Goal: Information Seeking & Learning: Learn about a topic

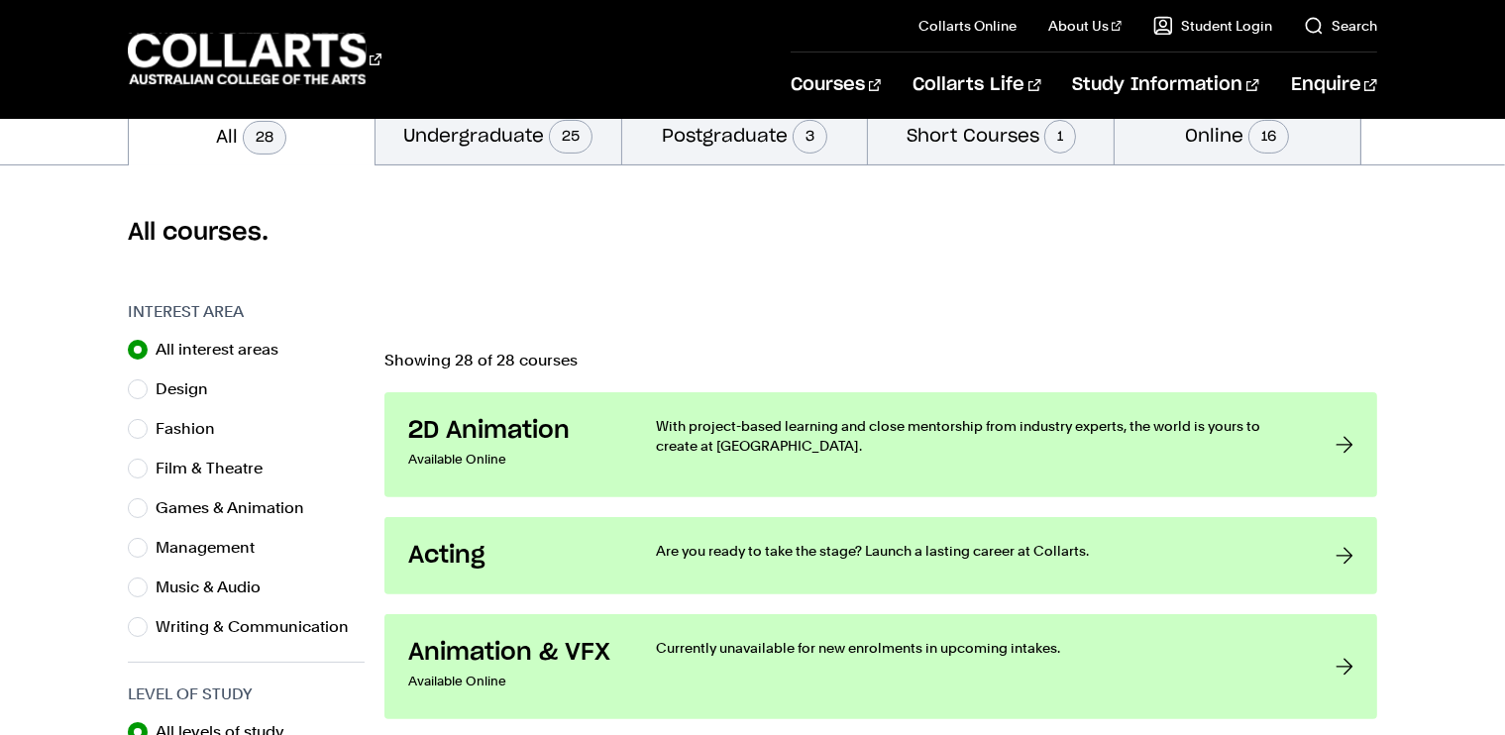
scroll to position [457, 0]
click at [771, 164] on div "All courses." at bounding box center [752, 231] width 1505 height 135
click at [779, 144] on button "Postgraduate 3" at bounding box center [745, 134] width 246 height 58
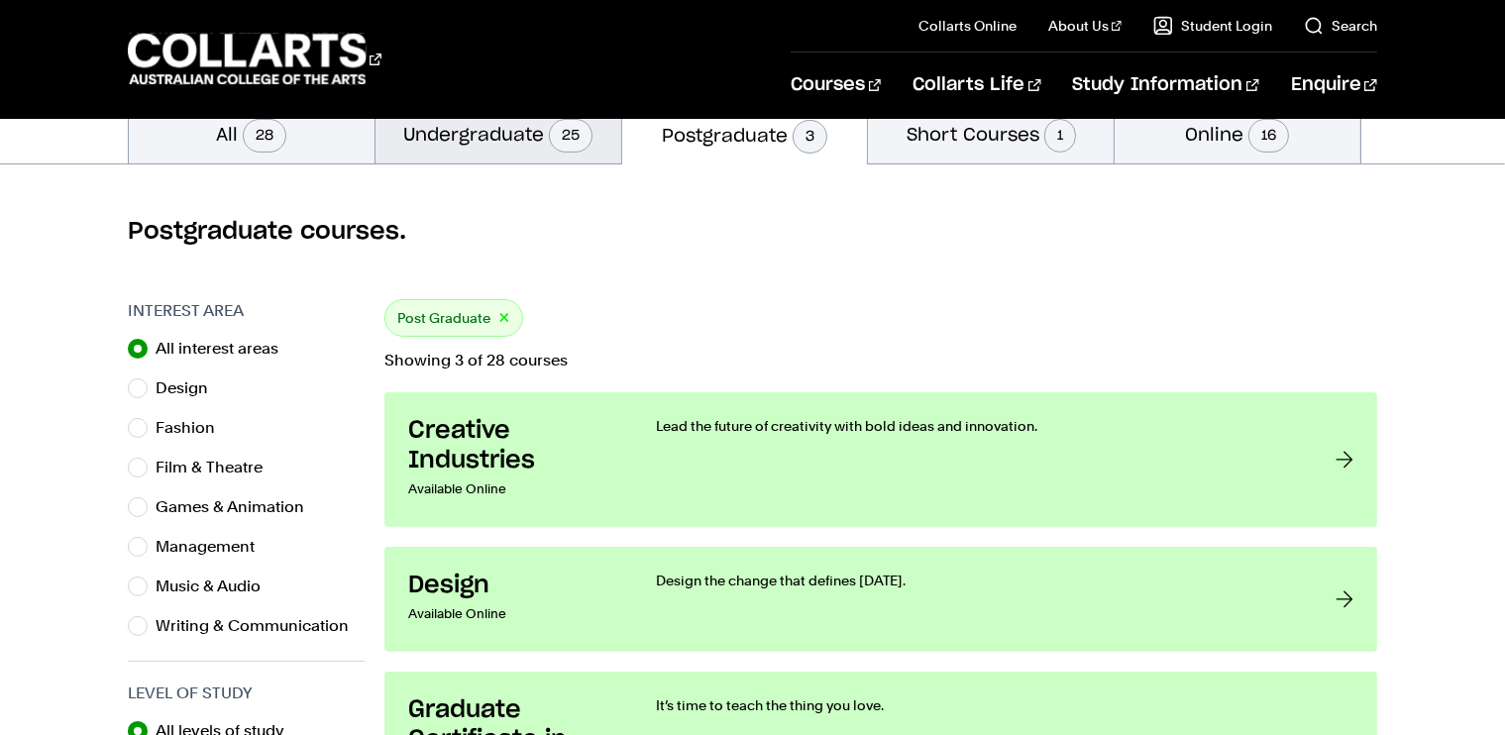
click at [481, 140] on button "Undergraduate 25" at bounding box center [498, 134] width 246 height 58
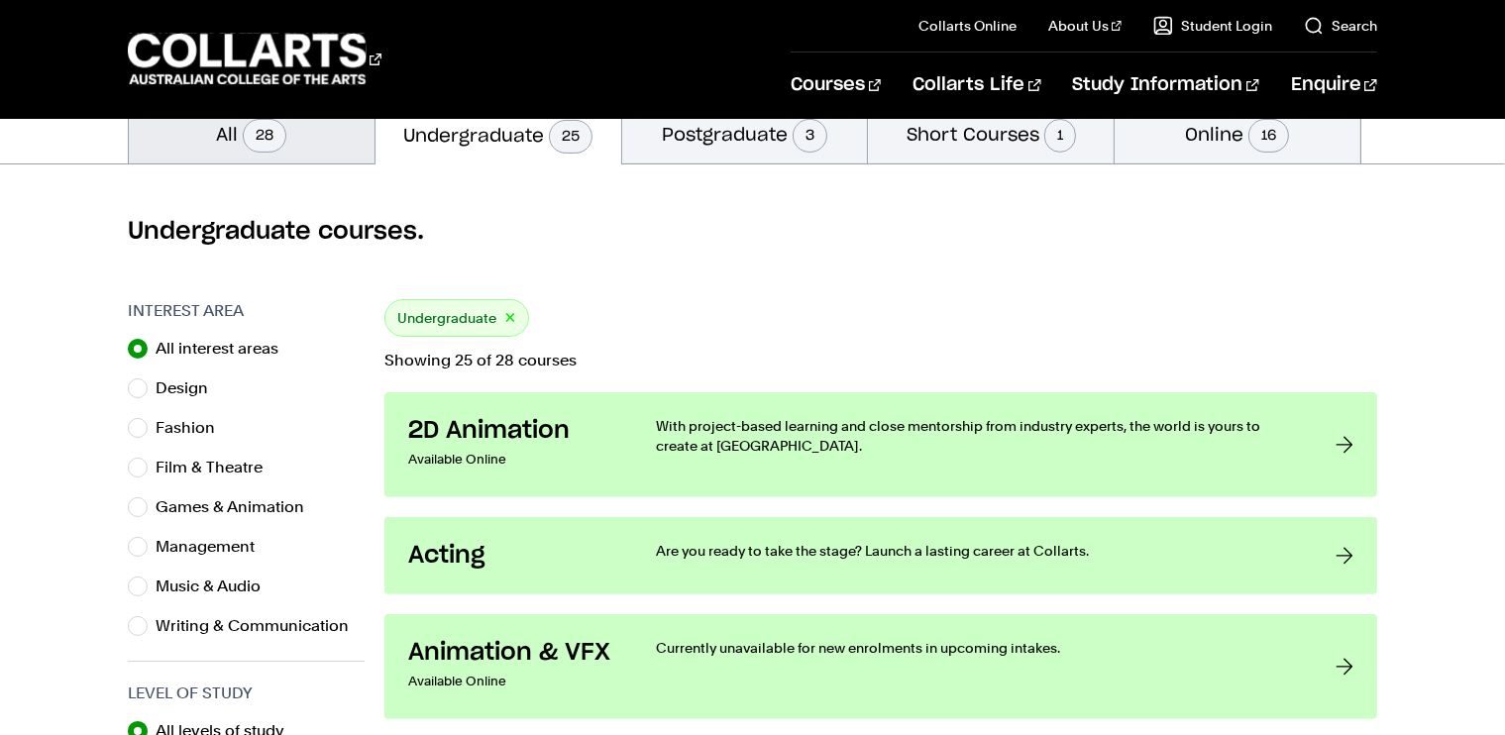
click at [254, 145] on span "28" at bounding box center [265, 136] width 44 height 34
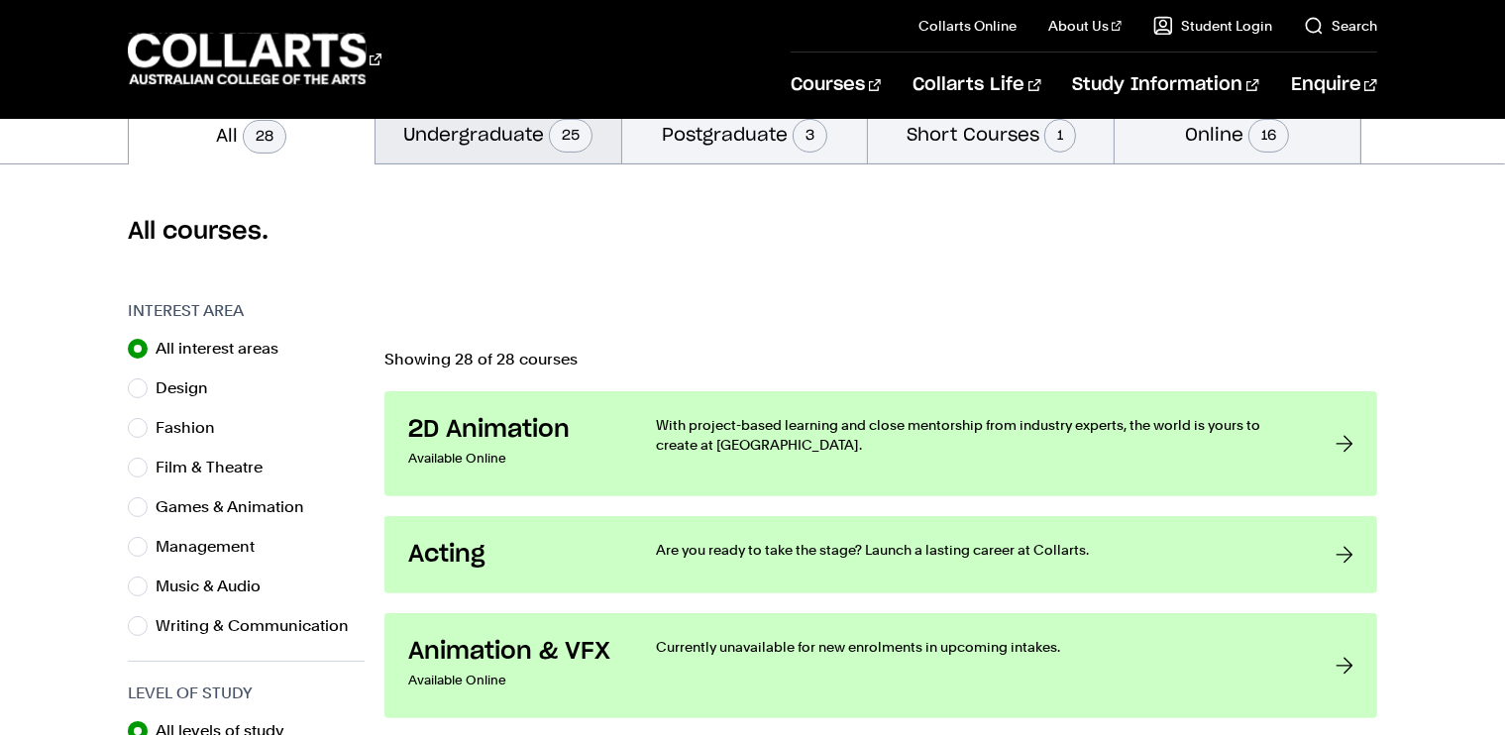
click at [506, 144] on button "Undergraduate 25" at bounding box center [498, 134] width 246 height 58
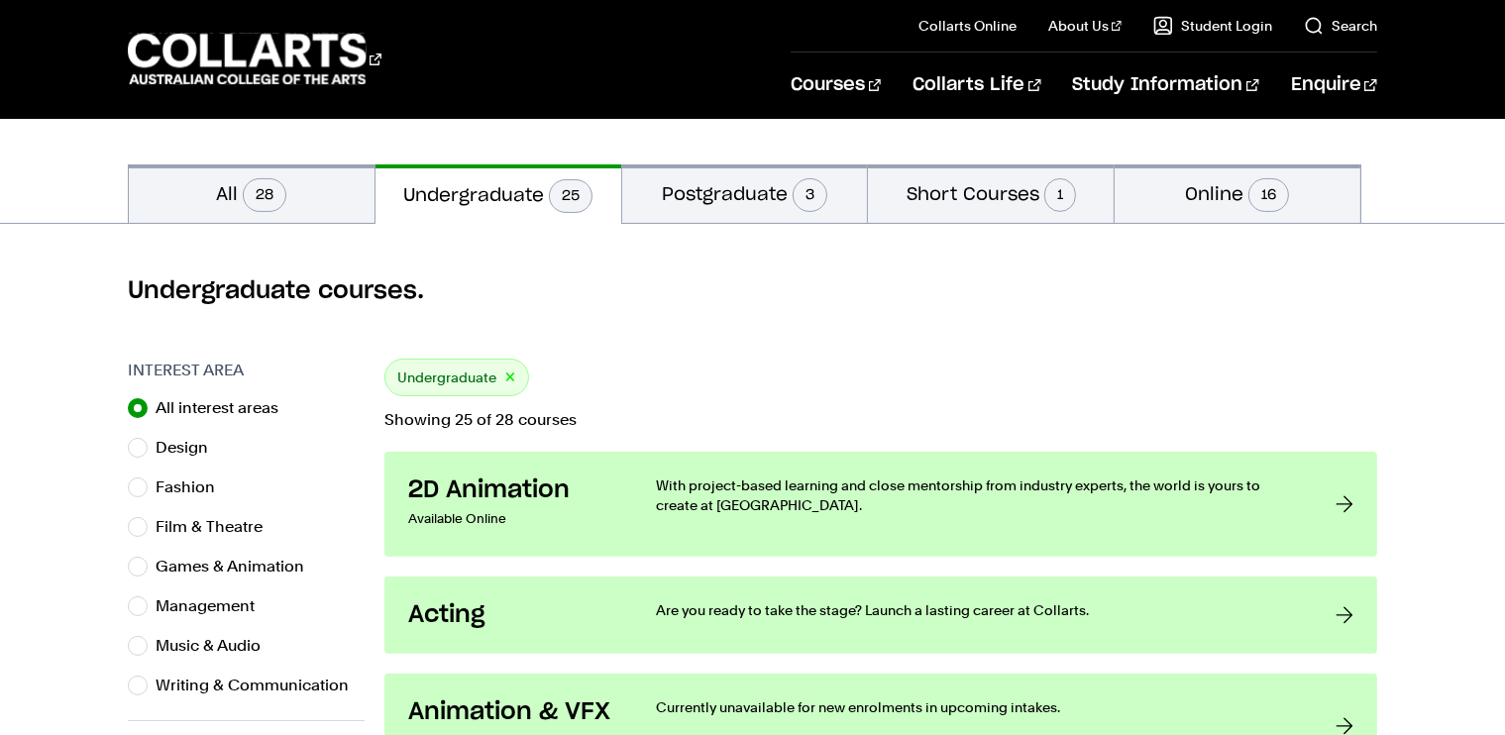
scroll to position [417, 0]
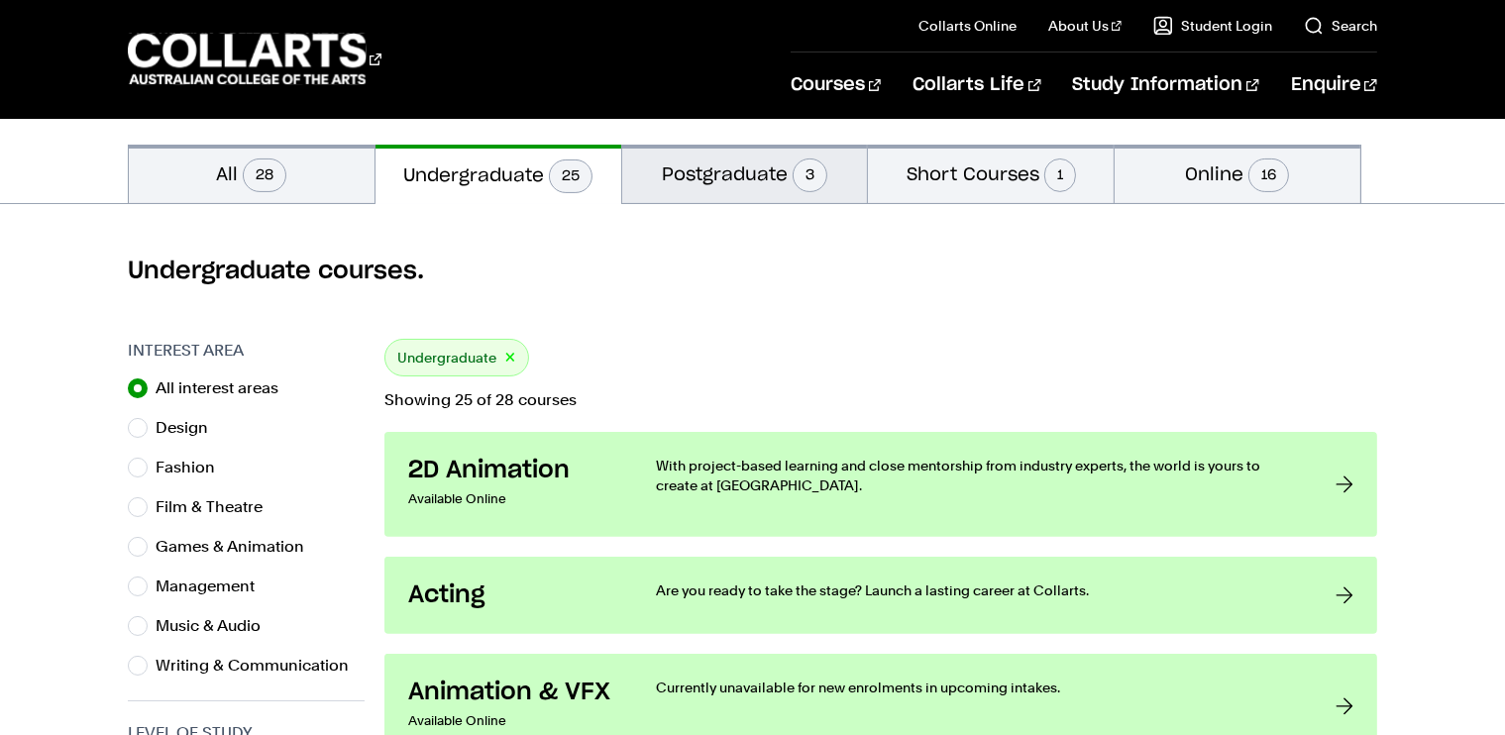
click at [734, 157] on button "Postgraduate 3" at bounding box center [745, 174] width 246 height 58
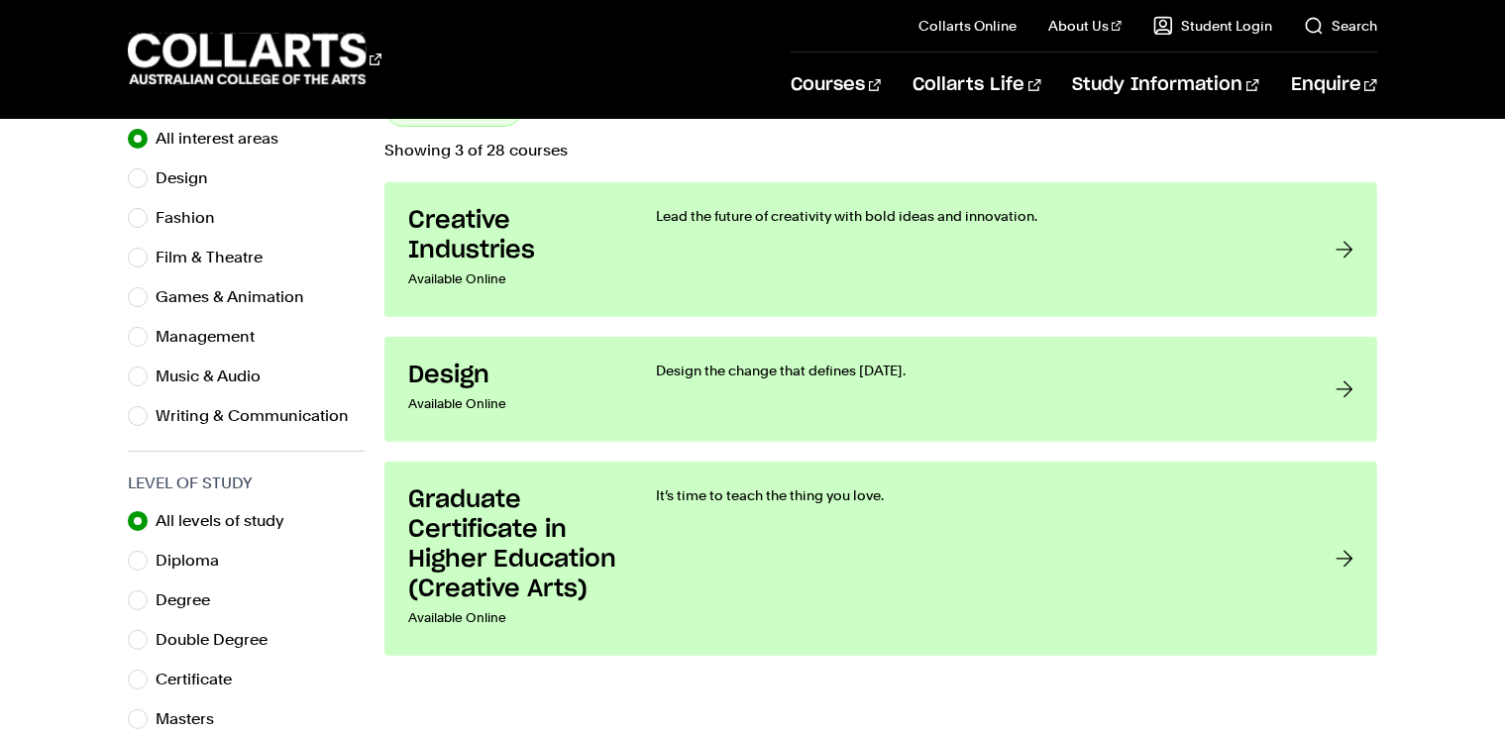
scroll to position [670, 0]
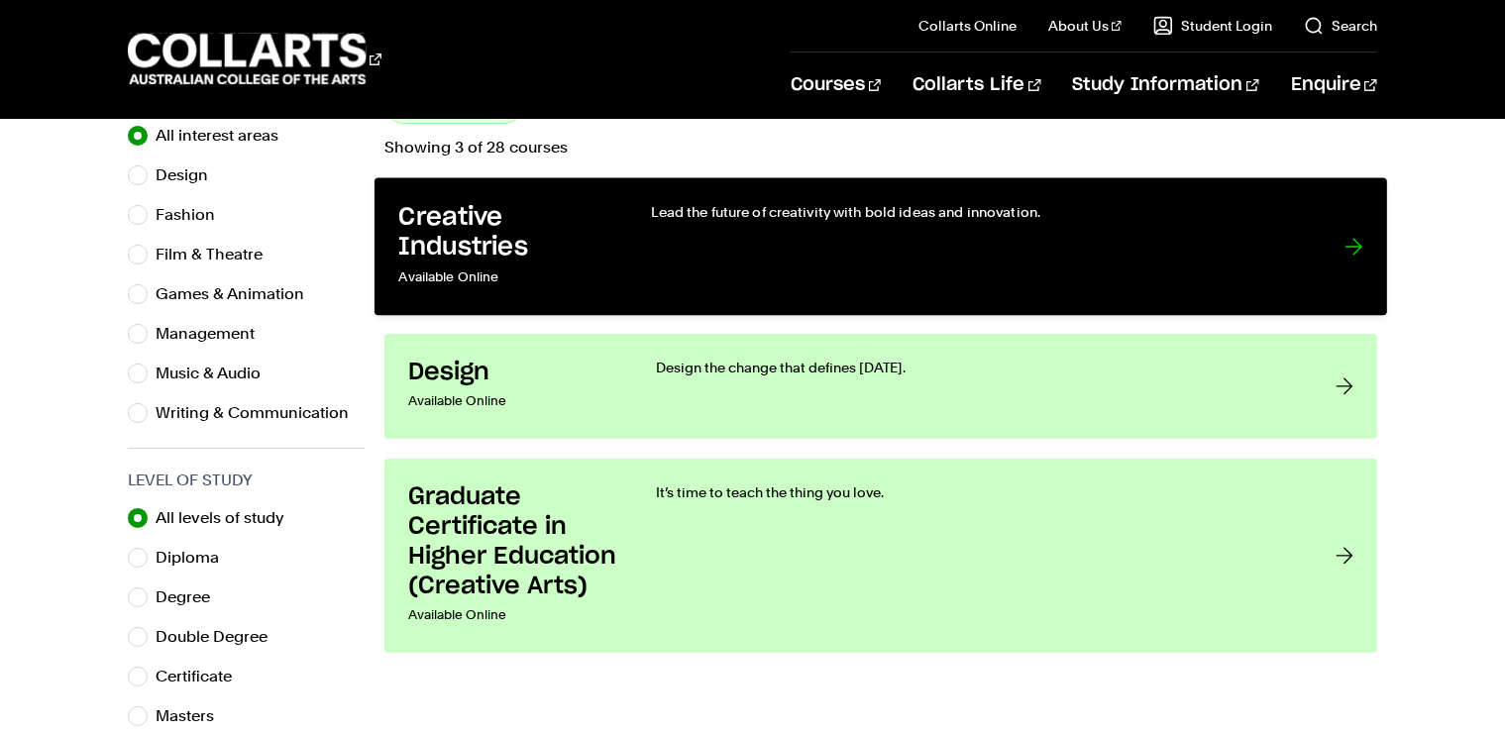
click at [495, 272] on p "Available Online" at bounding box center [505, 277] width 212 height 29
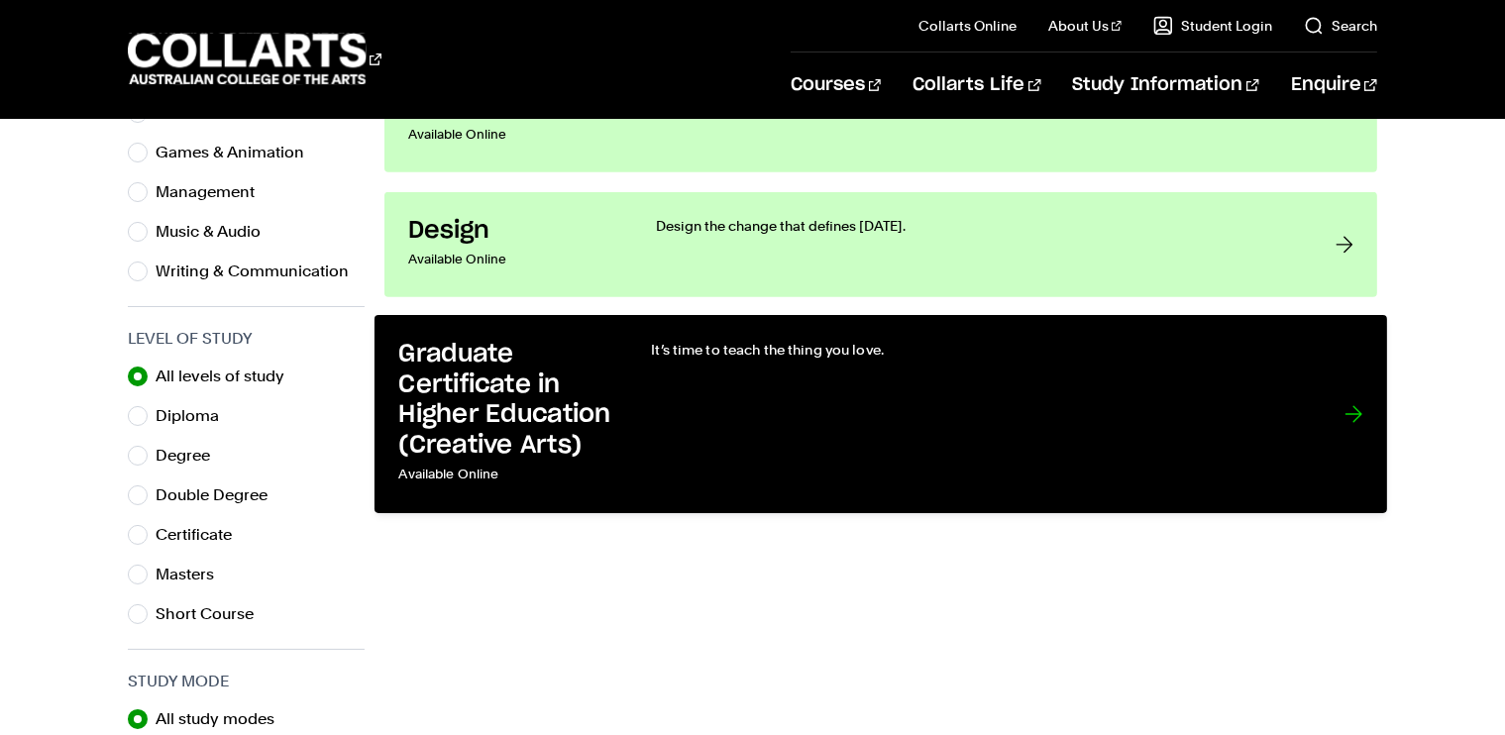
scroll to position [809, 0]
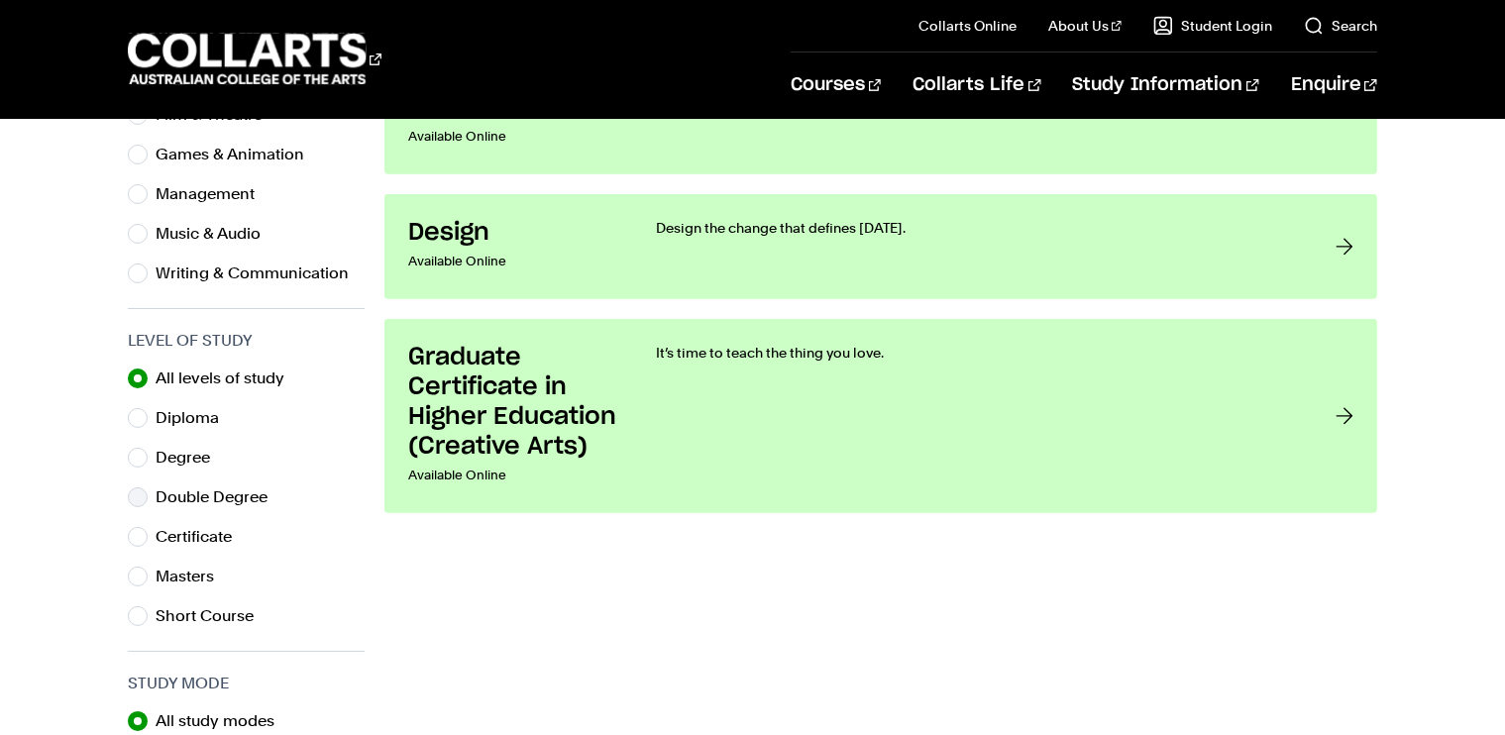
click at [159, 494] on label "Double Degree" at bounding box center [220, 497] width 128 height 28
click at [148, 494] on input "Double Degree" at bounding box center [138, 497] width 20 height 20
radio input "true"
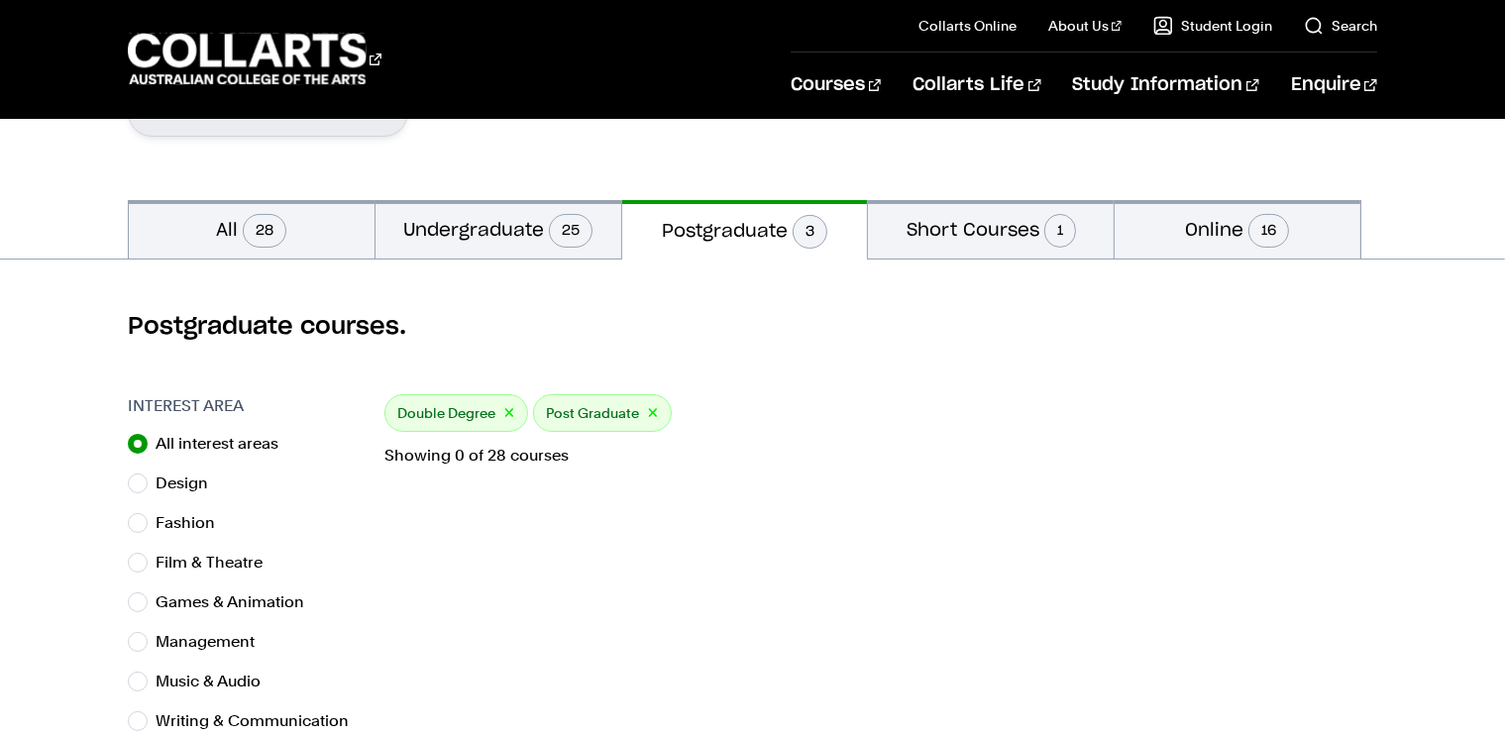
scroll to position [361, 0]
click at [658, 415] on div "Post Graduate ×" at bounding box center [602, 414] width 139 height 38
click at [656, 415] on div "Post Graduate ×" at bounding box center [602, 414] width 139 height 38
click at [655, 415] on div "Post Graduate ×" at bounding box center [602, 414] width 139 height 38
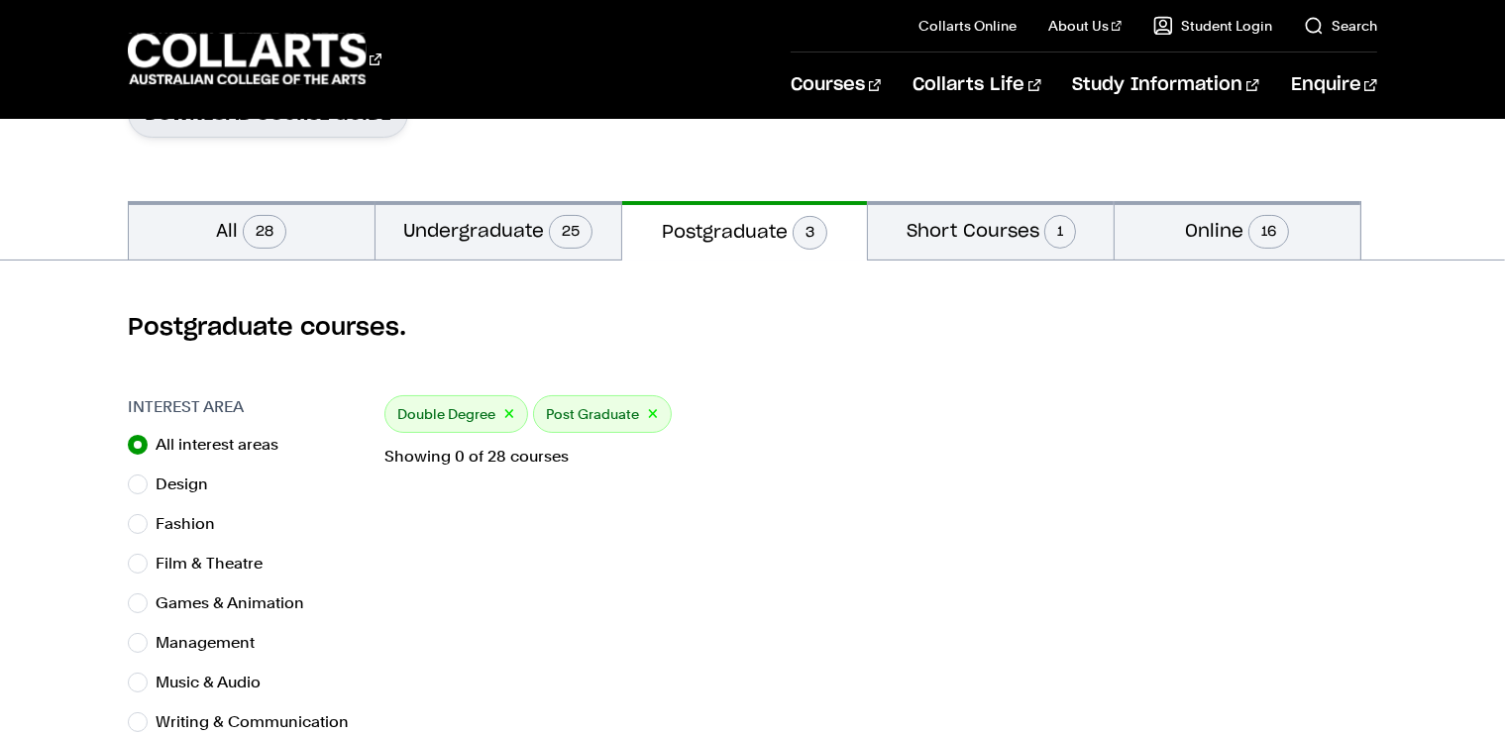
click at [653, 414] on button "×" at bounding box center [653, 414] width 12 height 23
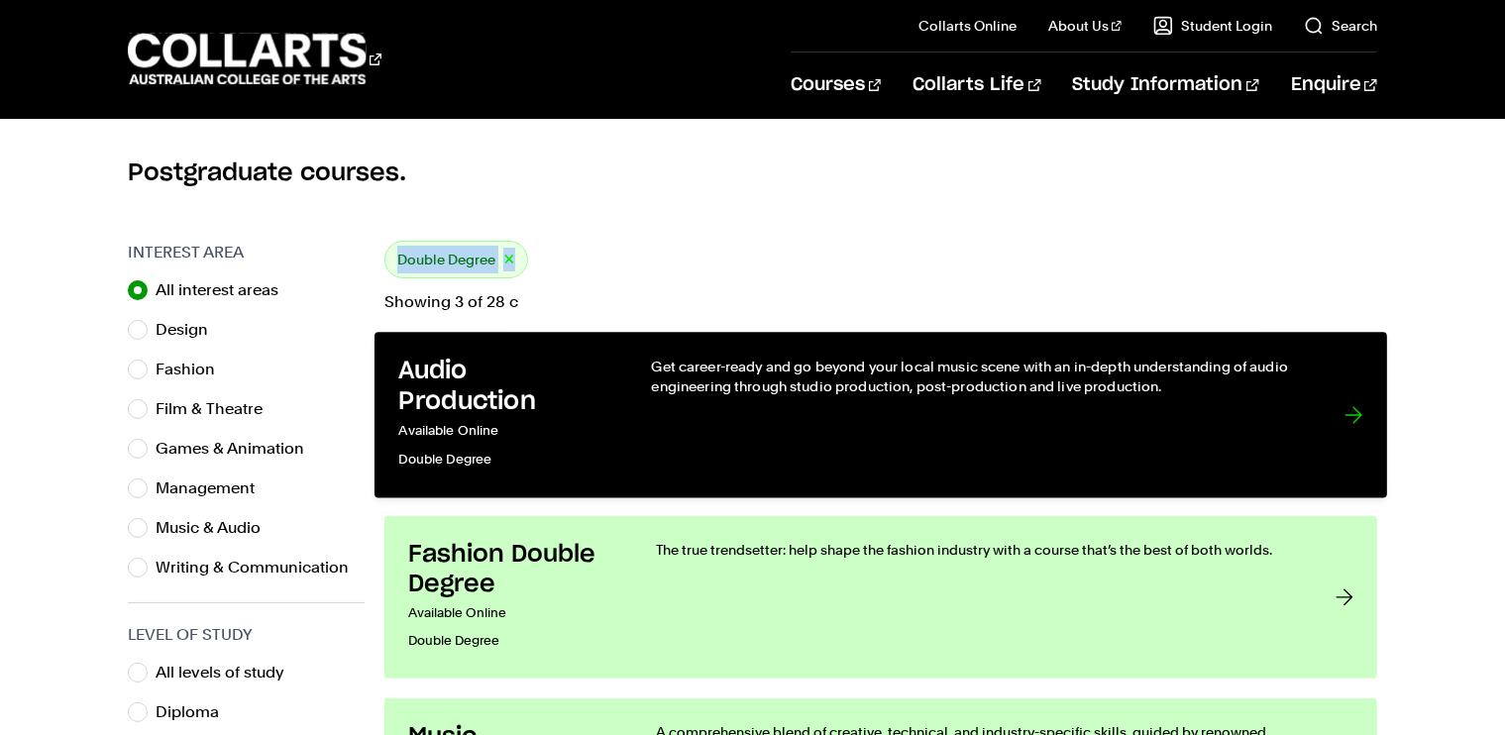
scroll to position [519, 0]
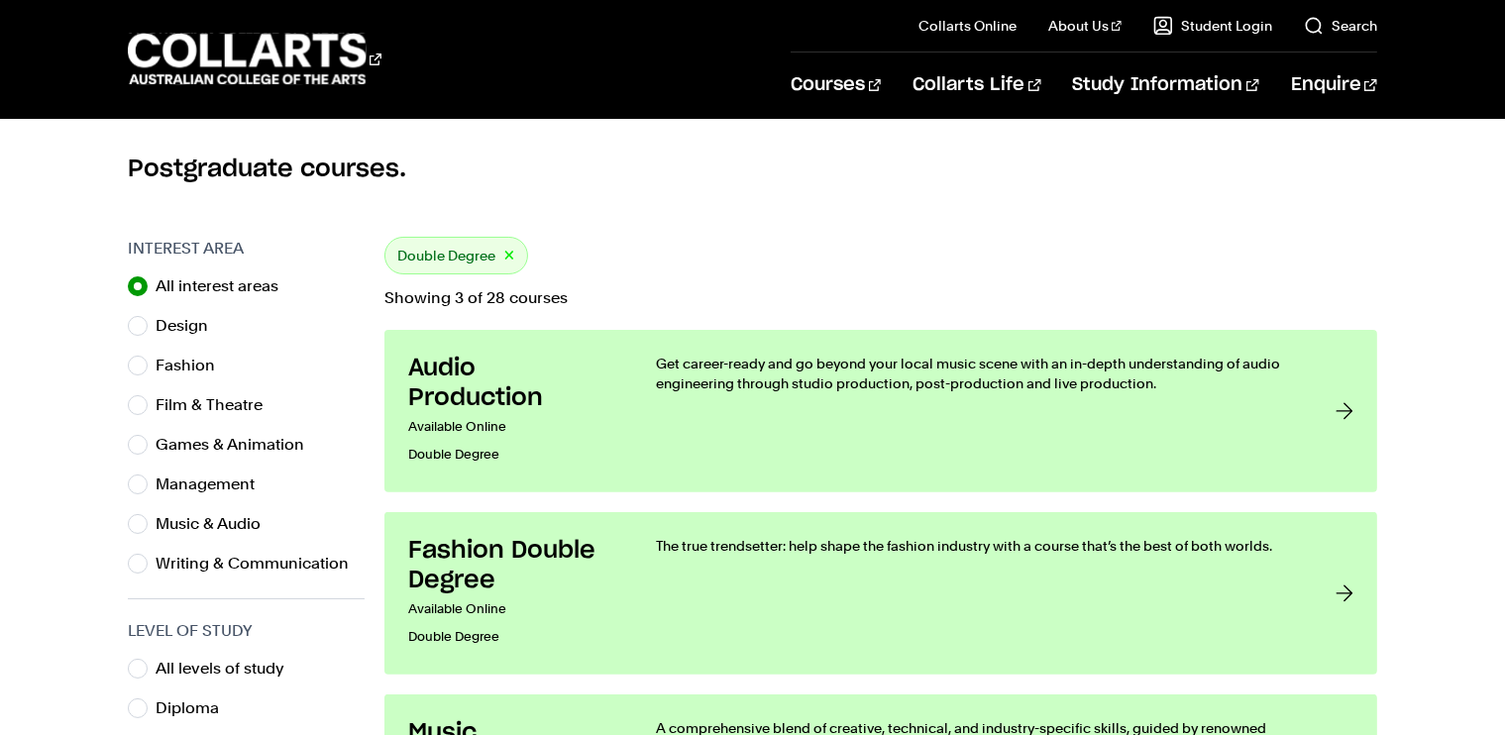
click at [361, 379] on div "All interest areas Design Fashion Film & Theatre Games & Animation Management M…" at bounding box center [246, 424] width 237 height 305
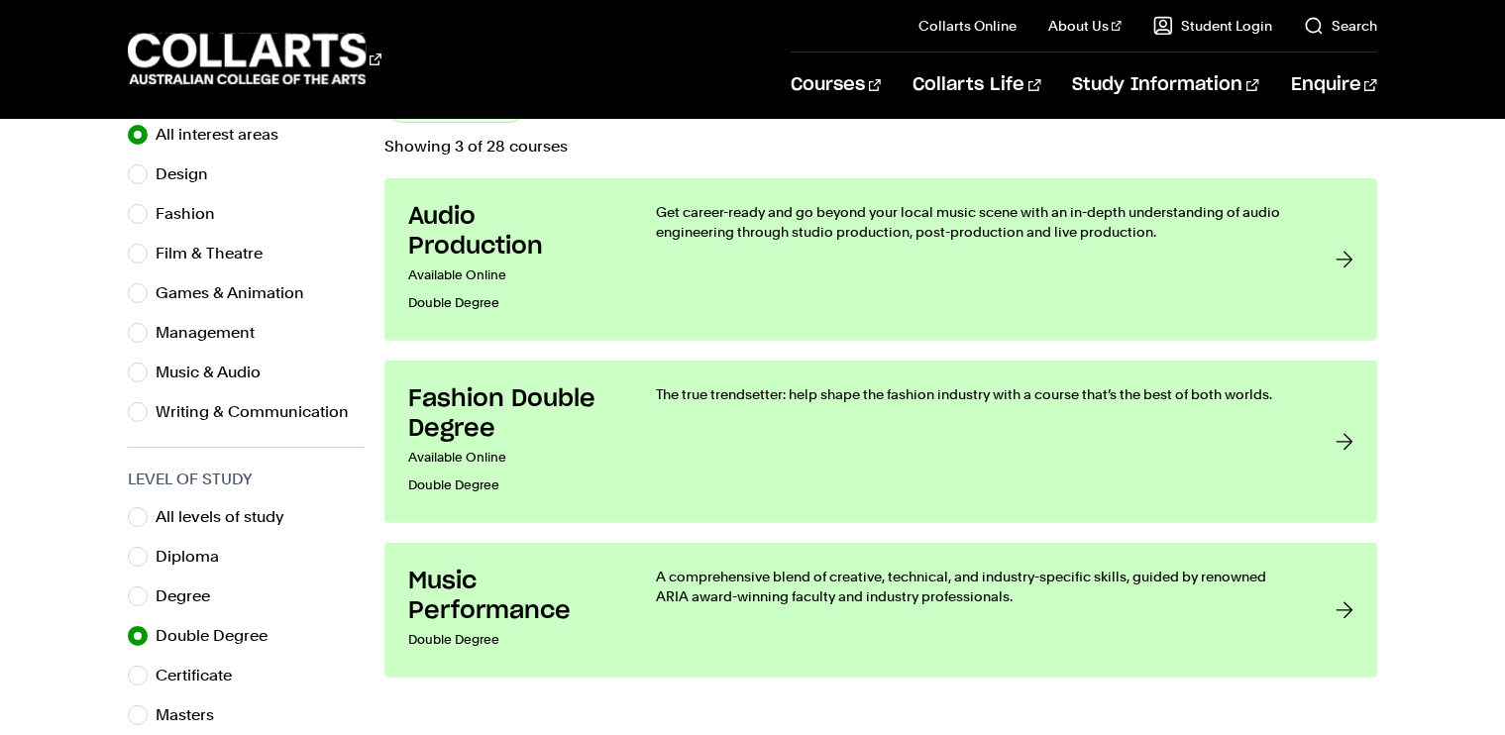
scroll to position [670, 0]
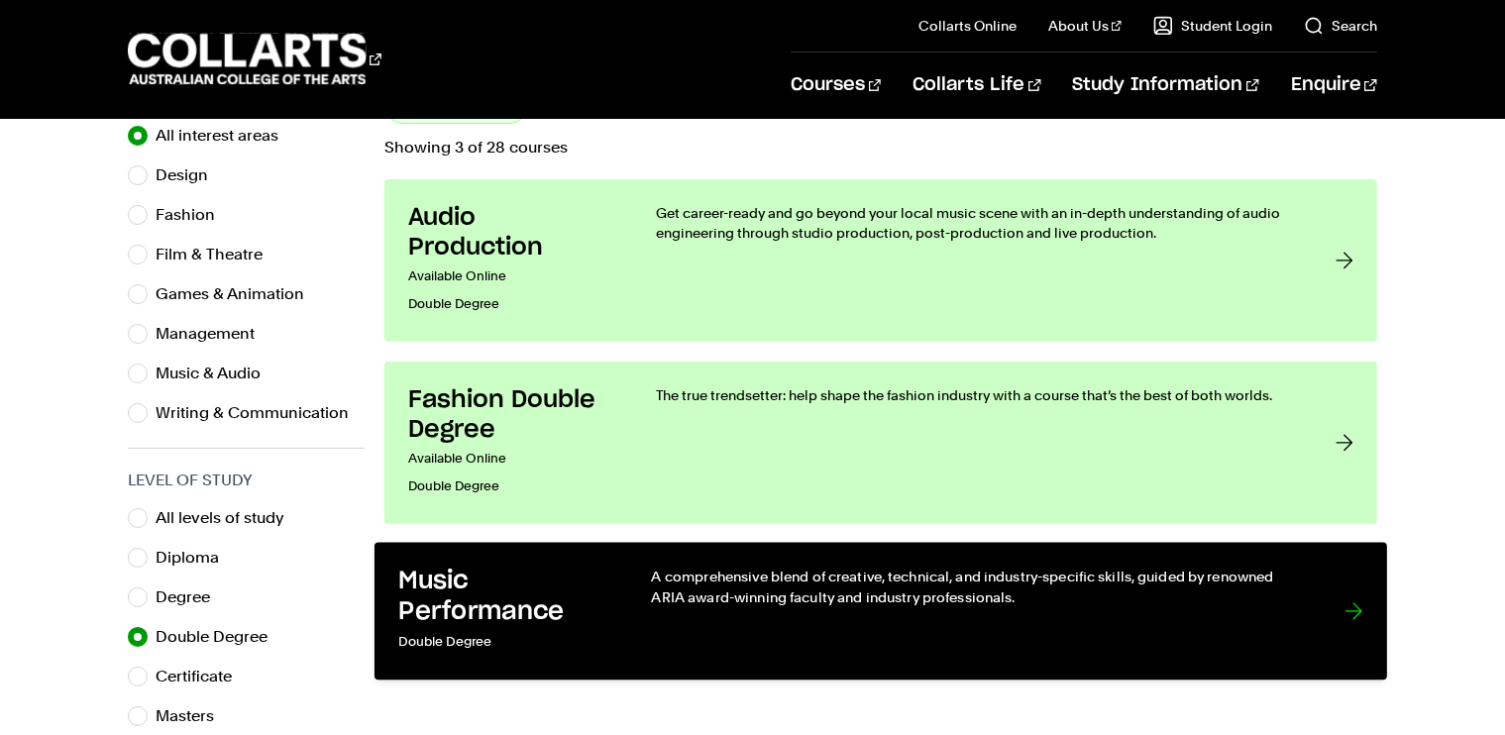
click at [596, 638] on p "Double Degree" at bounding box center [505, 642] width 212 height 29
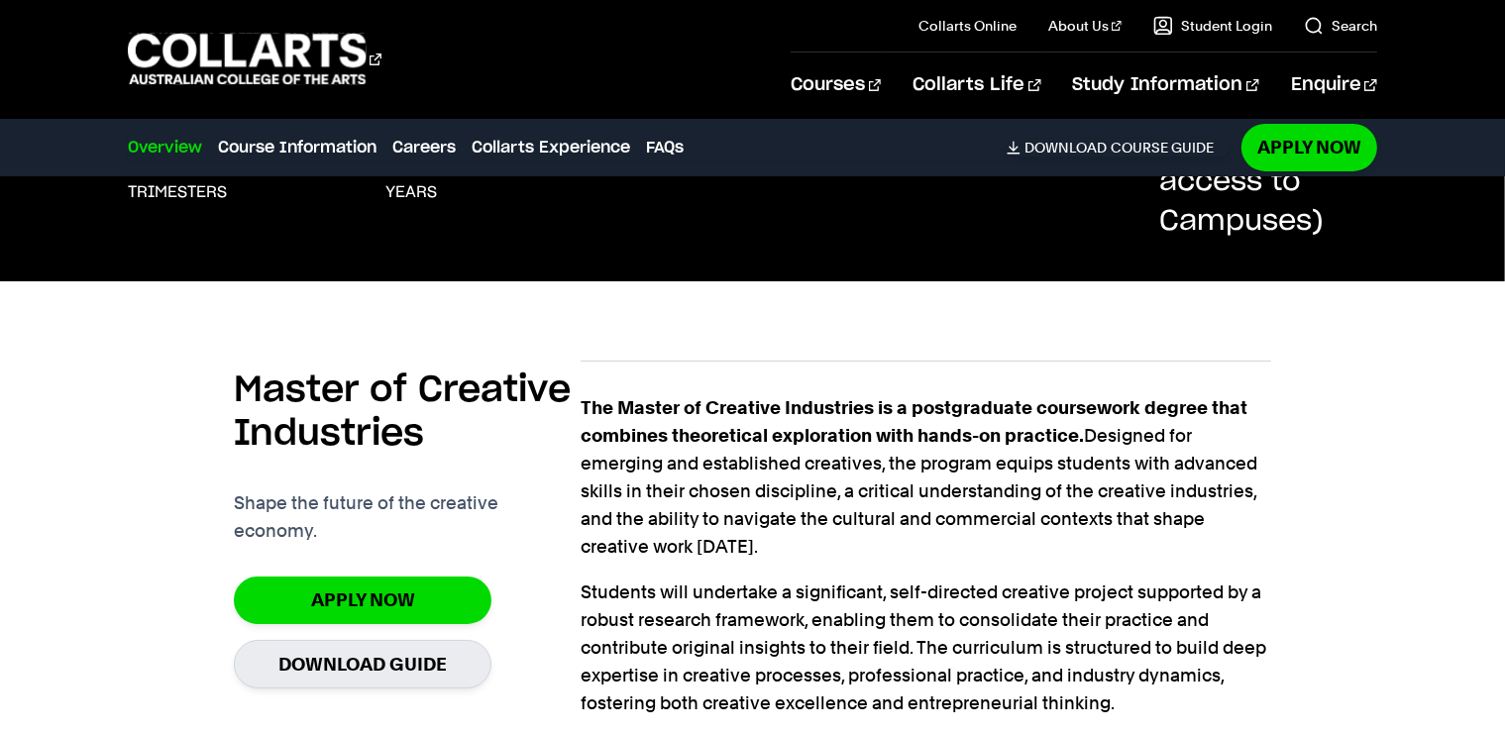
scroll to position [511, 0]
click at [539, 540] on p "Shape the future of the creative economy." at bounding box center [407, 515] width 347 height 55
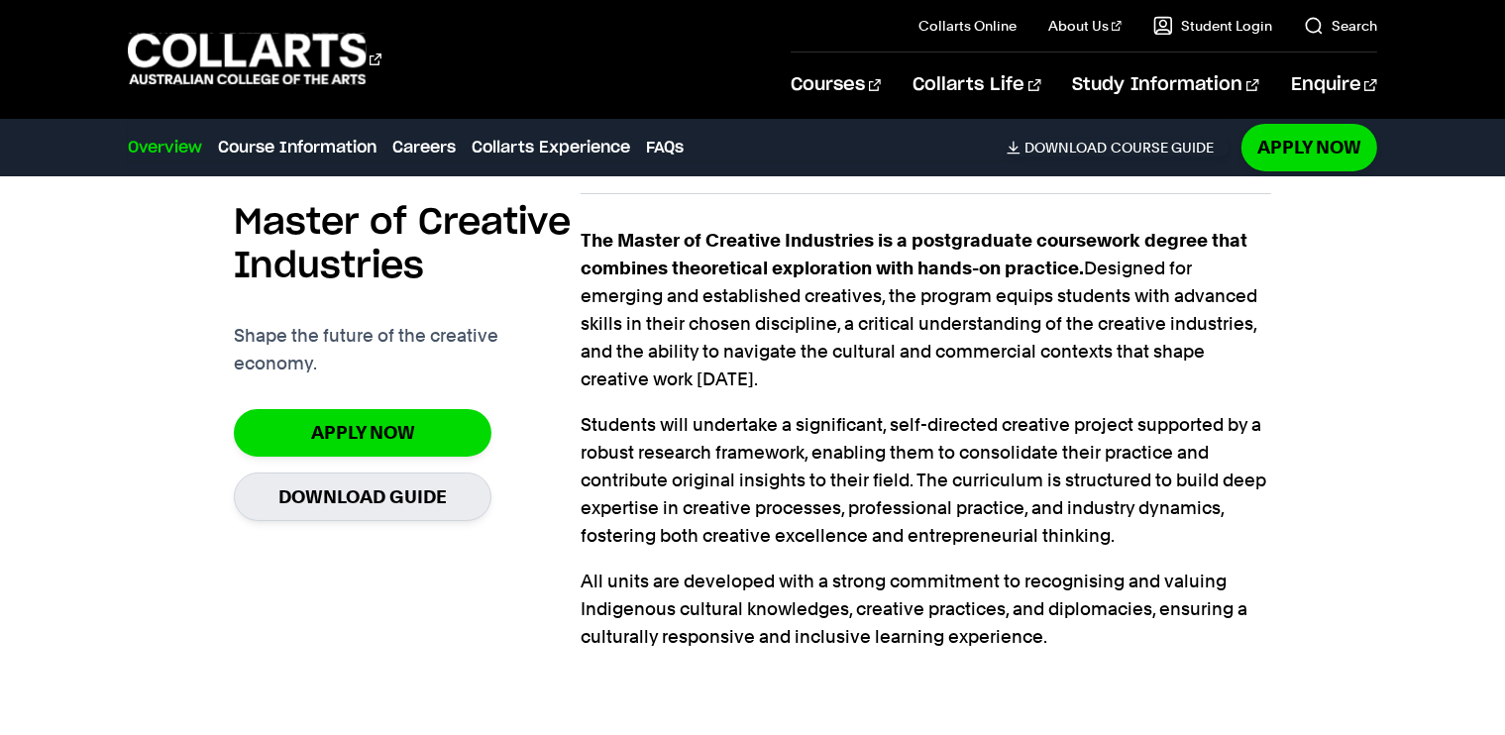
scroll to position [677, 0]
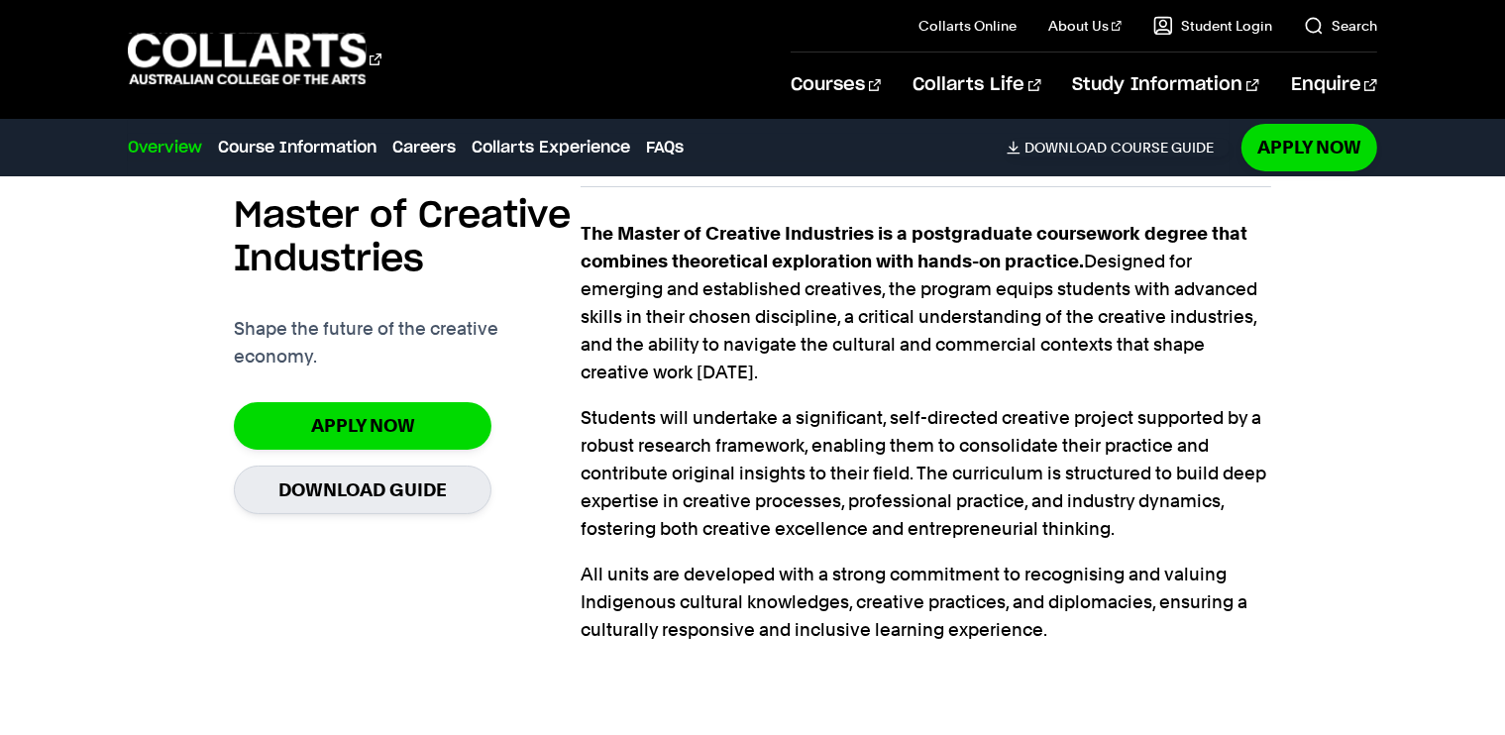
scroll to position [683, 0]
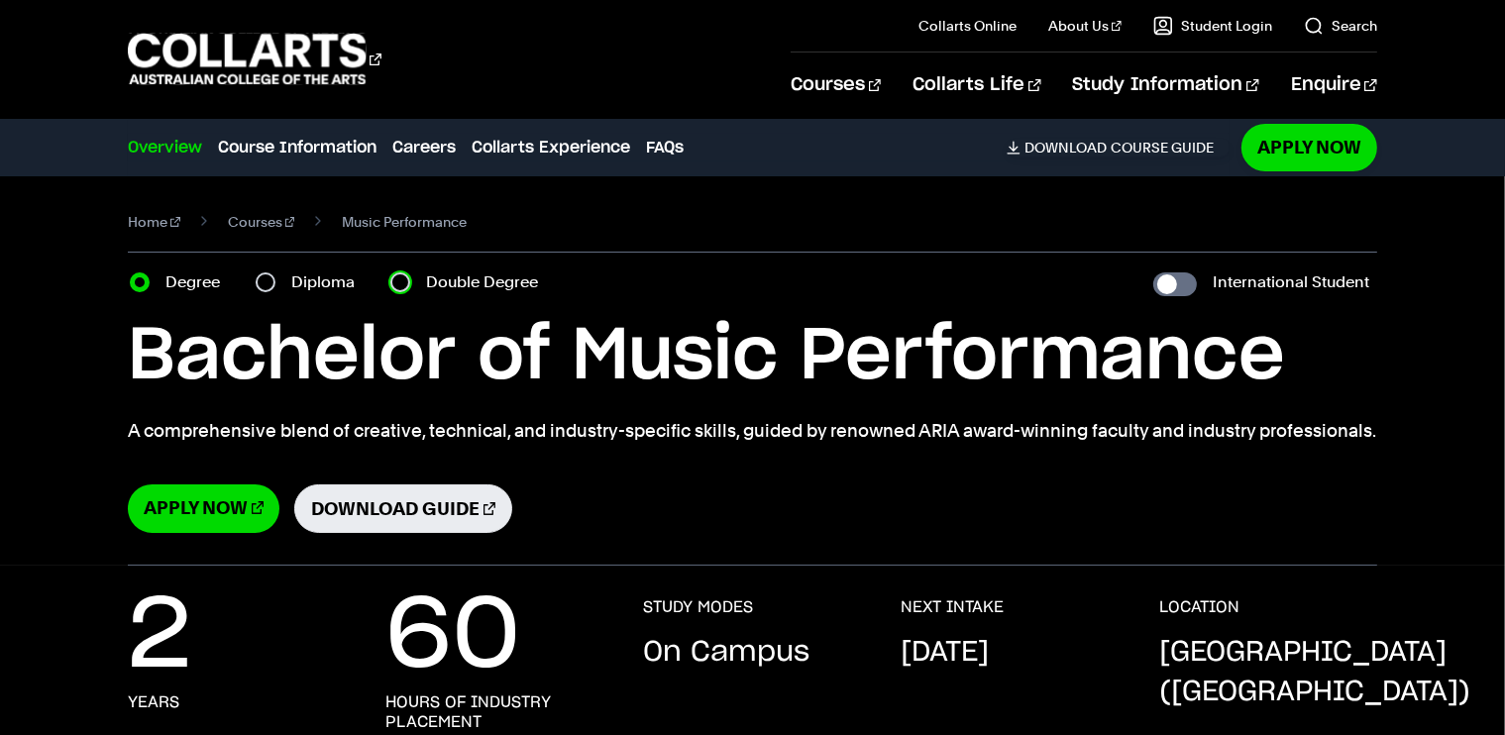
click at [405, 283] on input "Double Degree" at bounding box center [400, 282] width 20 height 20
radio input "true"
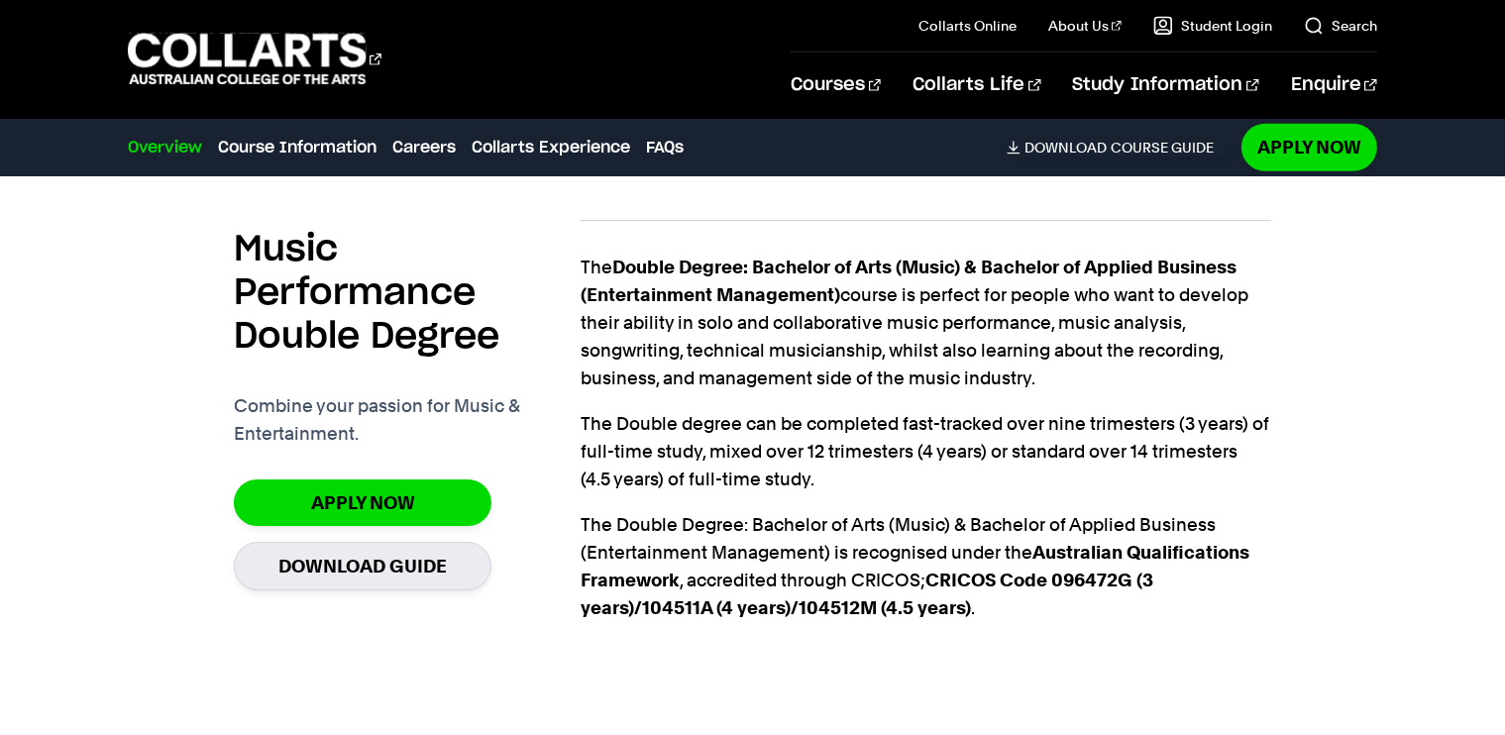
scroll to position [1521, 0]
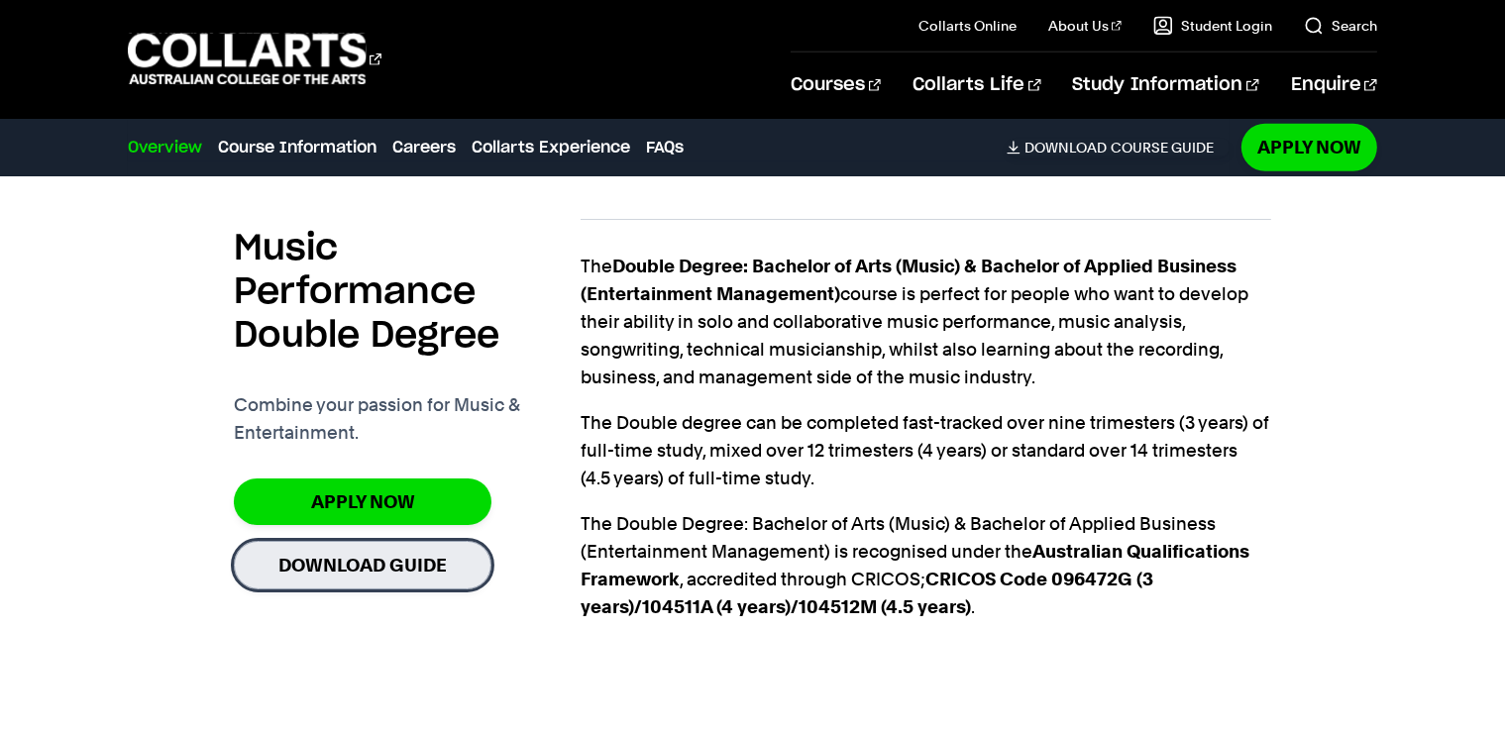
click at [318, 572] on link "Download Guide" at bounding box center [363, 565] width 258 height 49
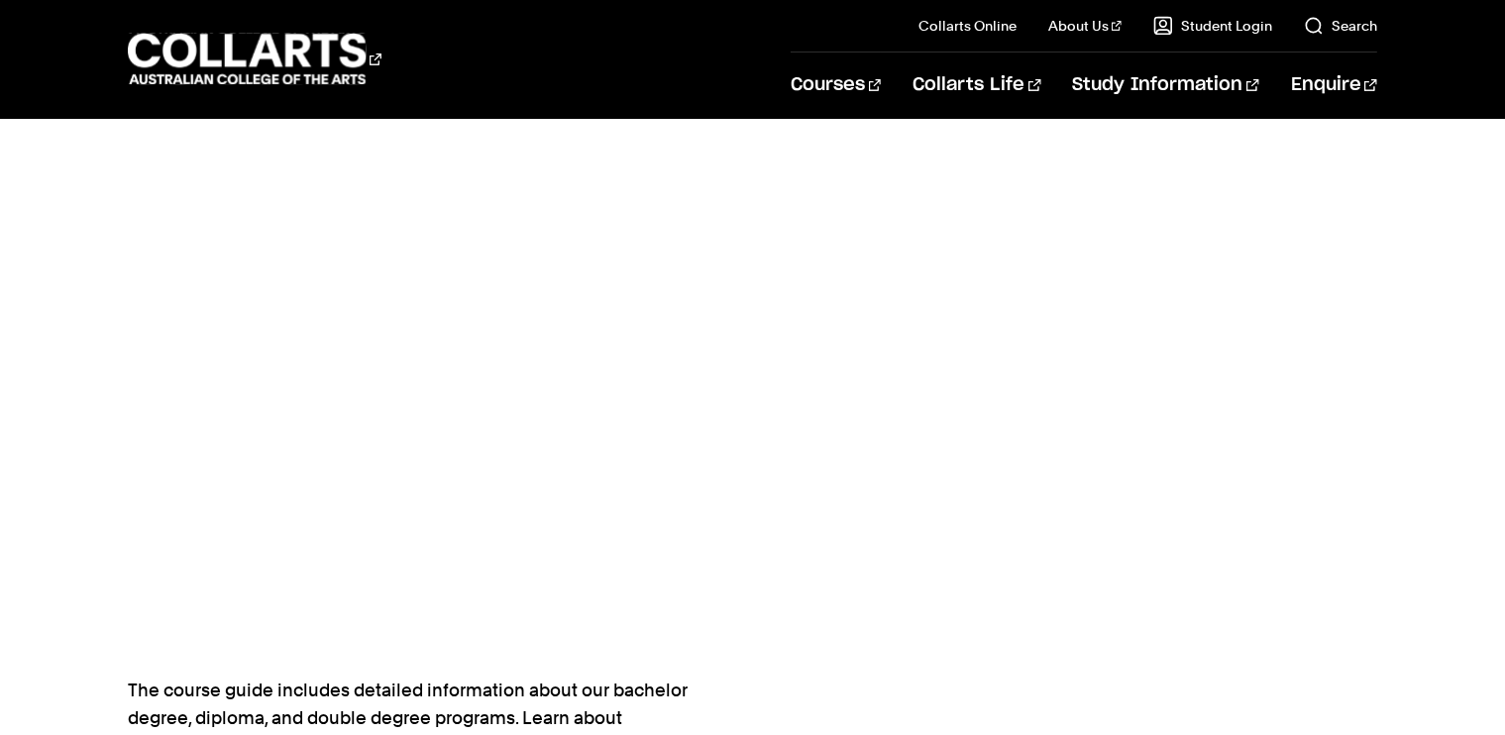
scroll to position [672, 0]
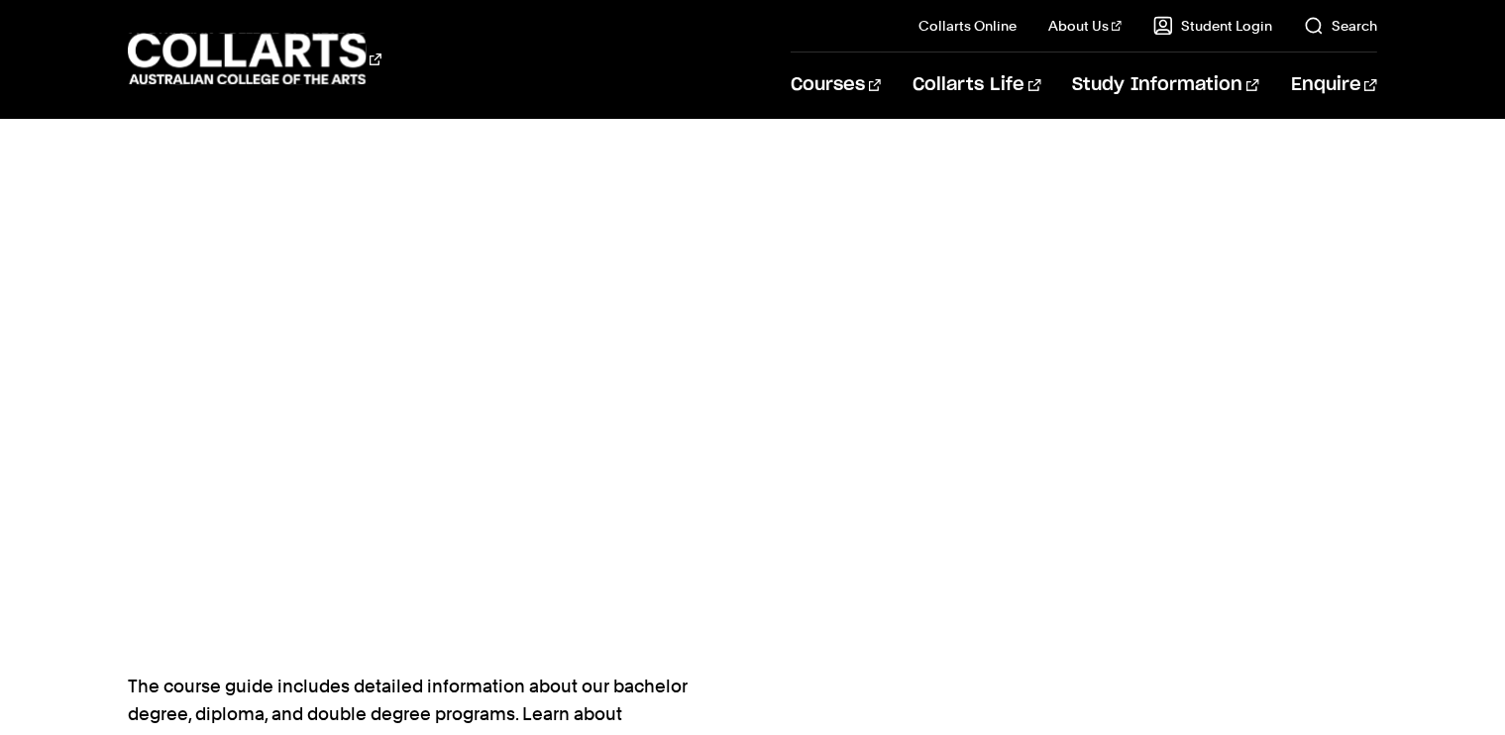
click at [99, 439] on div "Take the first step towards your creative future. The course guide includes det…" at bounding box center [752, 231] width 1505 height 1112
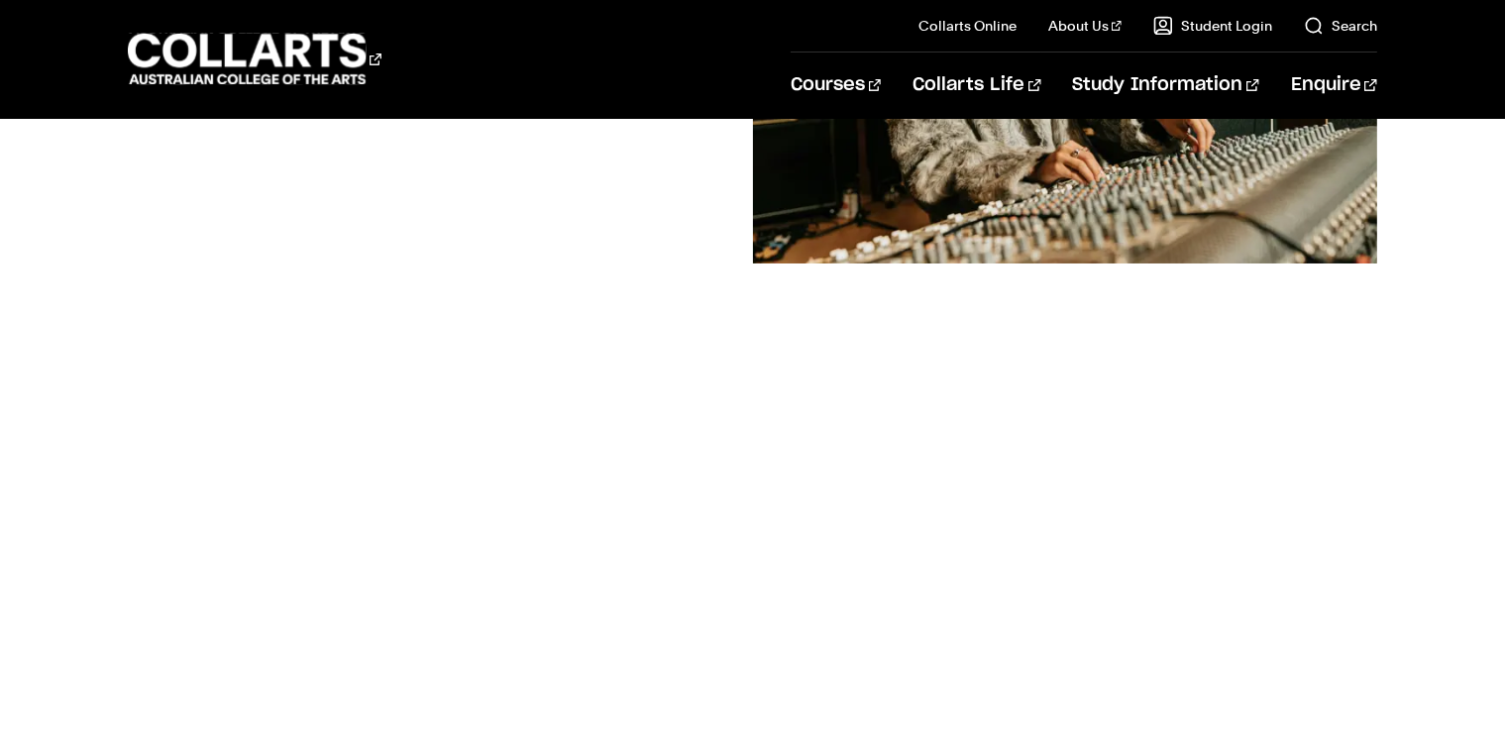
scroll to position [502, 0]
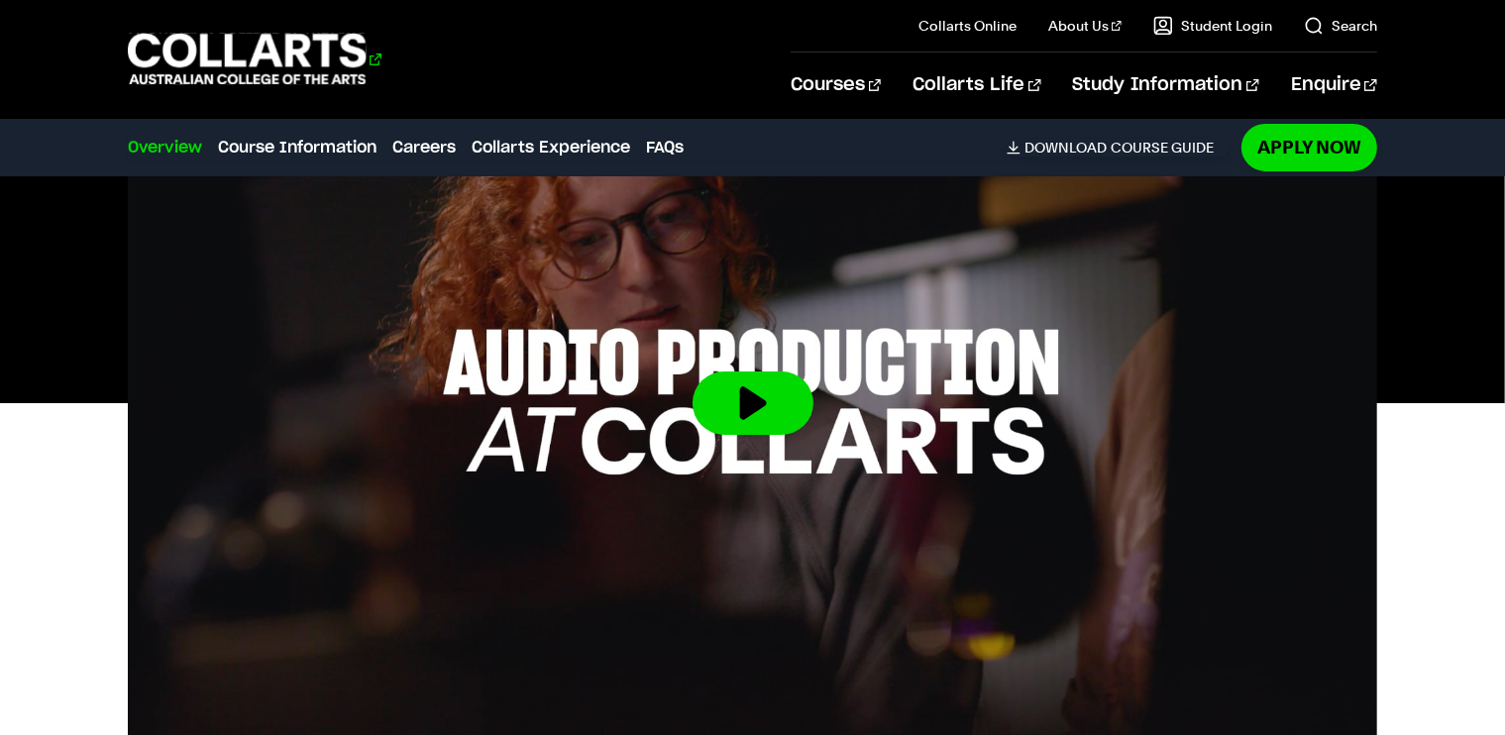
scroll to position [770, 0]
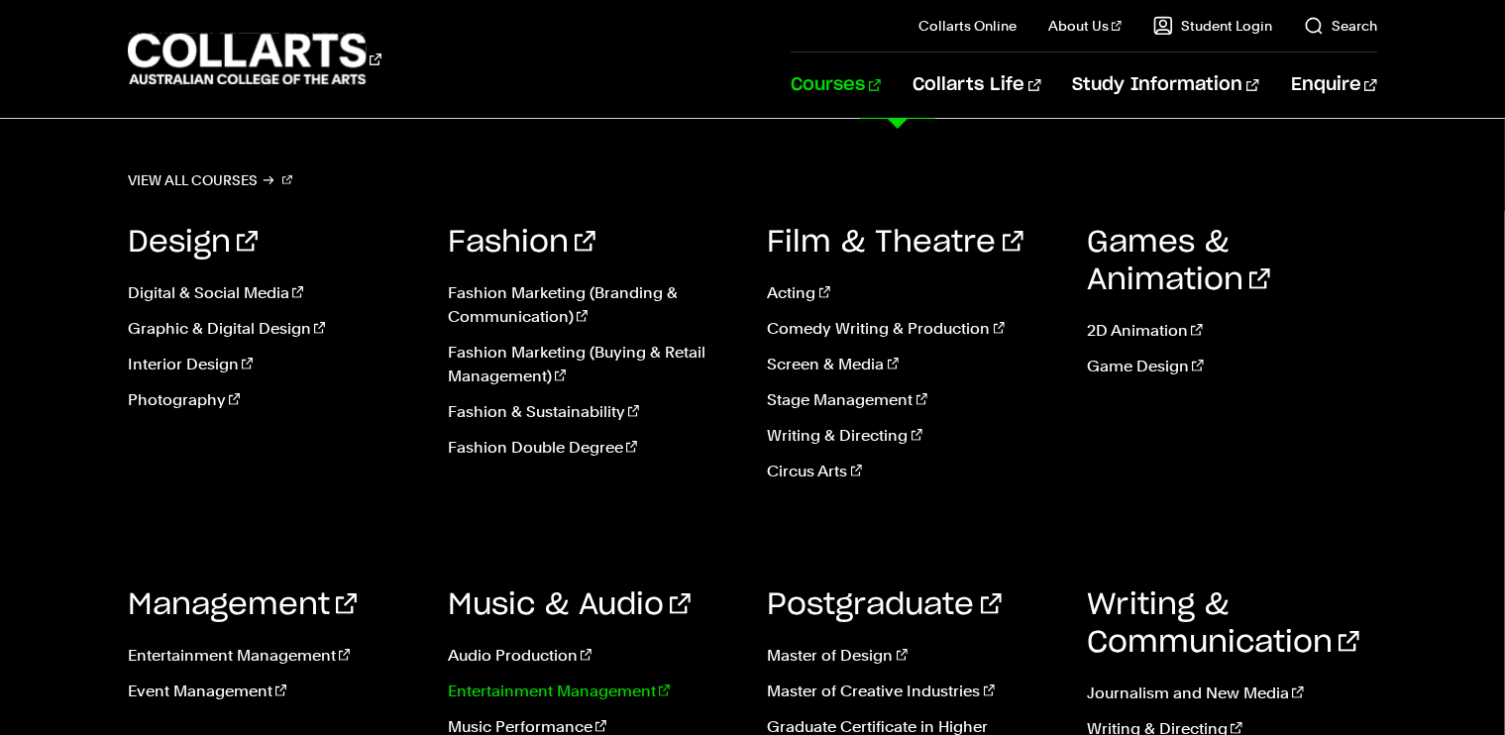
scroll to position [814, 0]
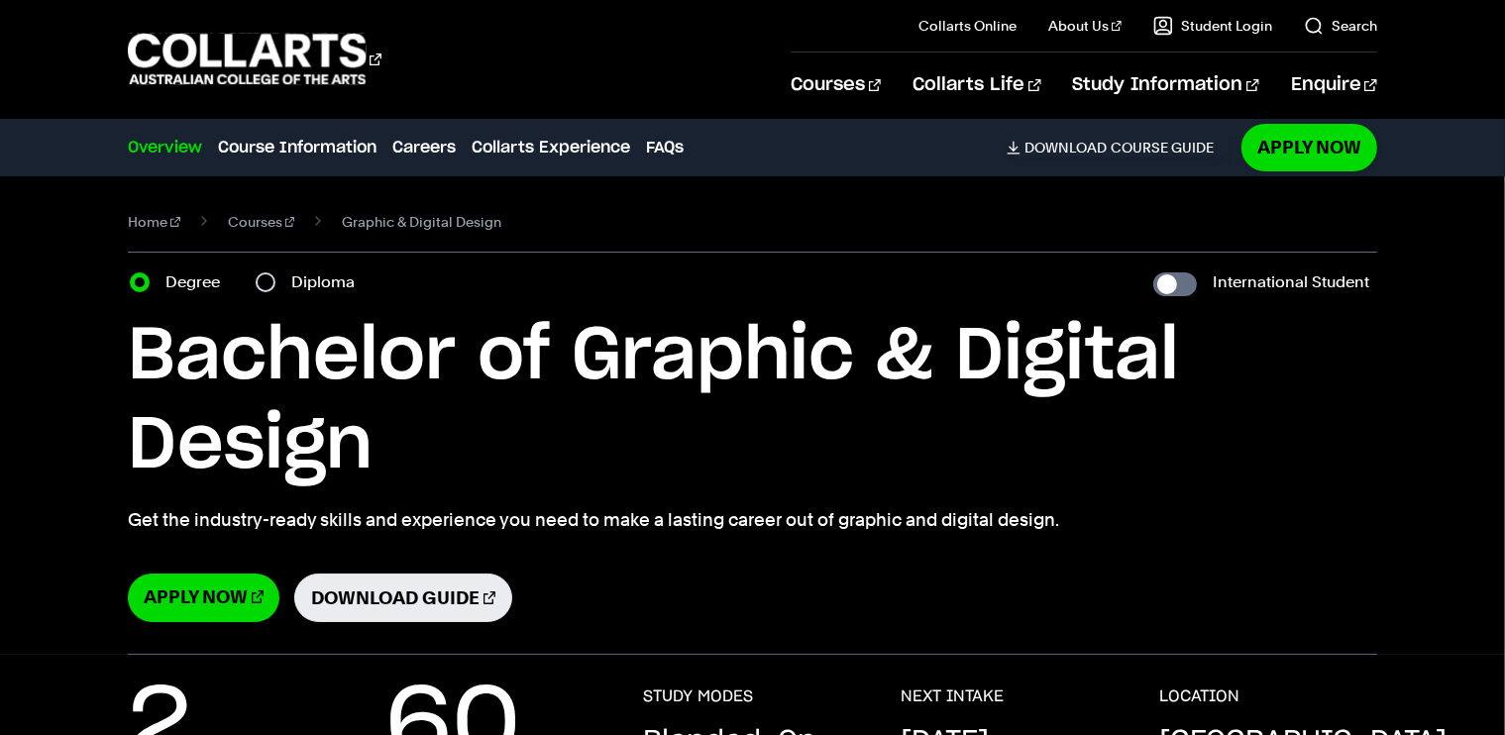
click at [256, 276] on div "Diploma" at bounding box center [311, 282] width 111 height 28
click at [263, 280] on input "Diploma" at bounding box center [266, 282] width 20 height 20
radio input "true"
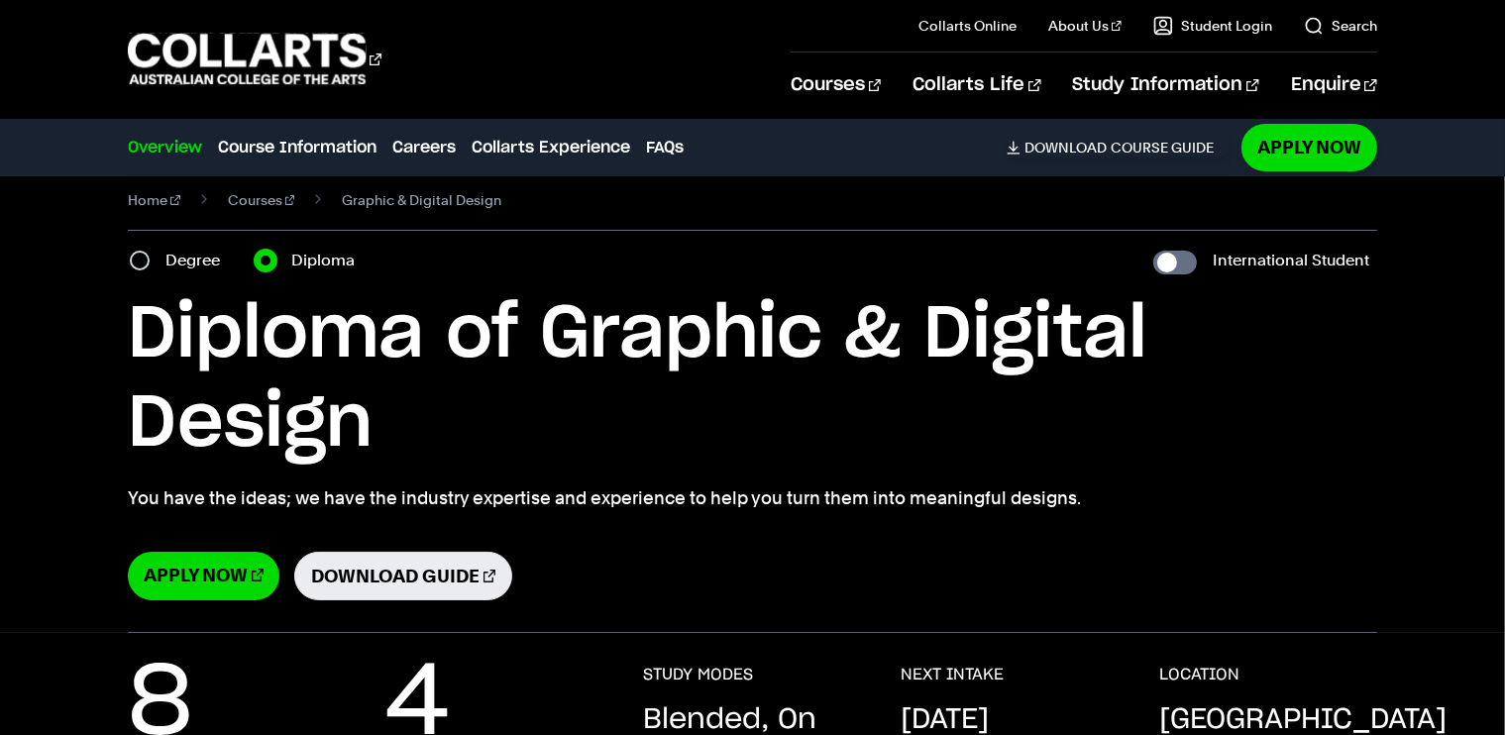
scroll to position [18, 0]
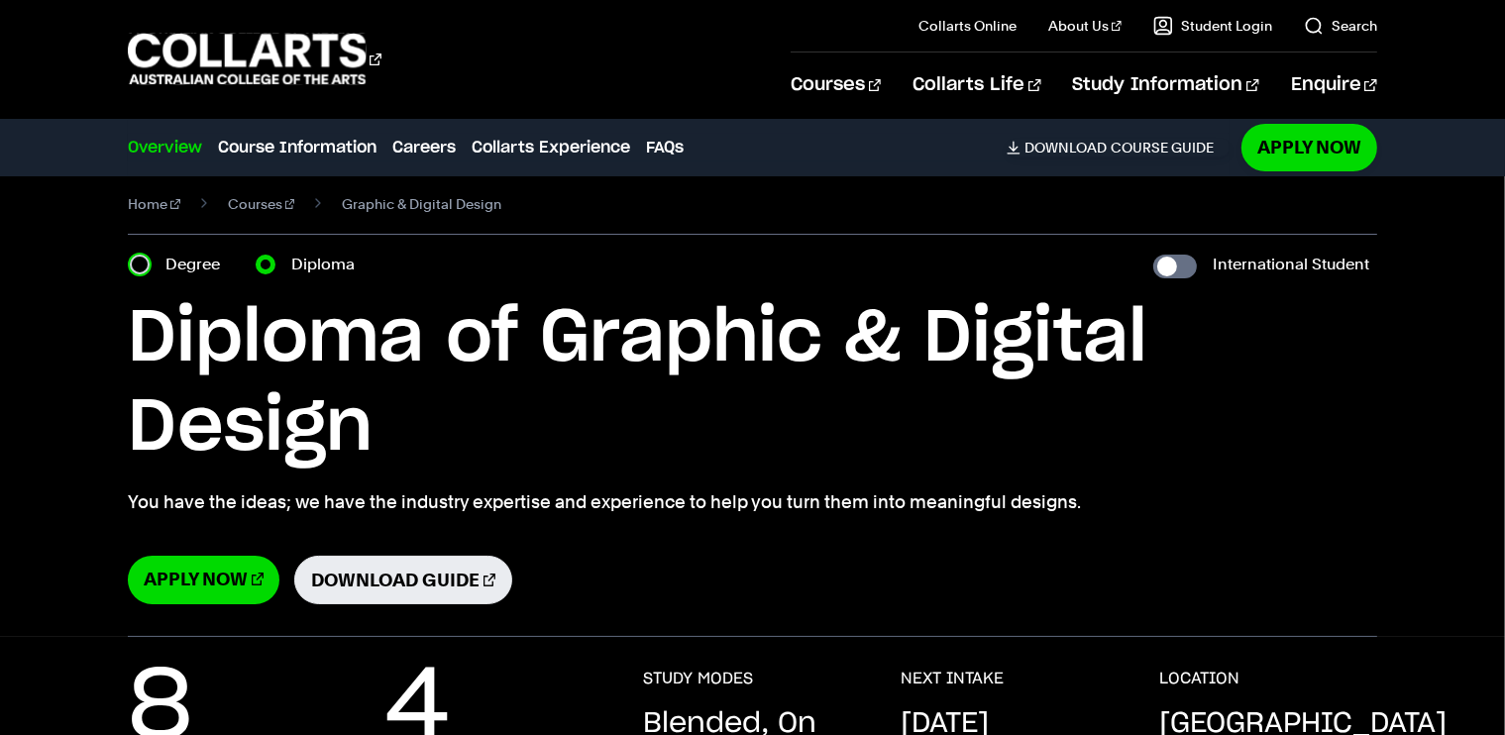
click at [141, 267] on input "Degree" at bounding box center [140, 265] width 20 height 20
radio input "true"
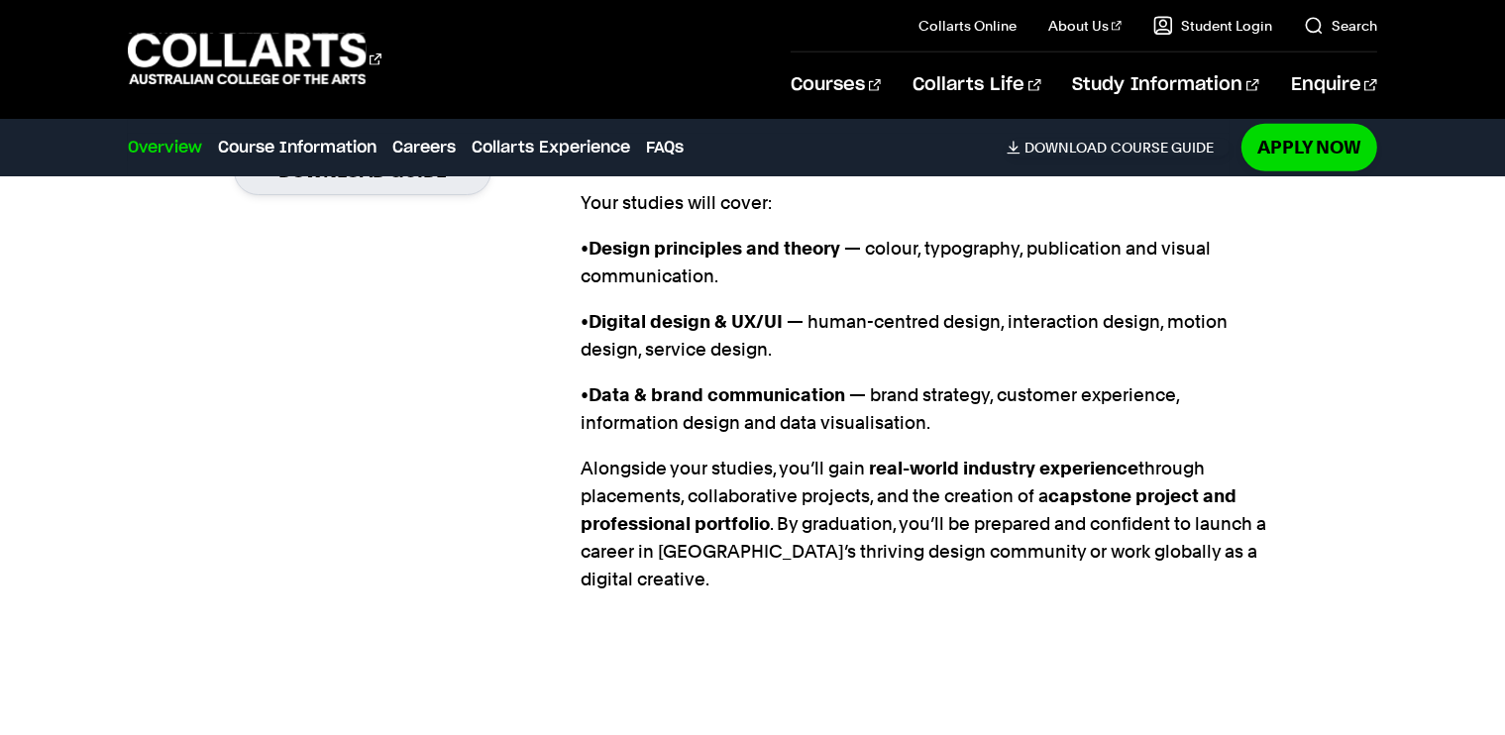
scroll to position [2029, 0]
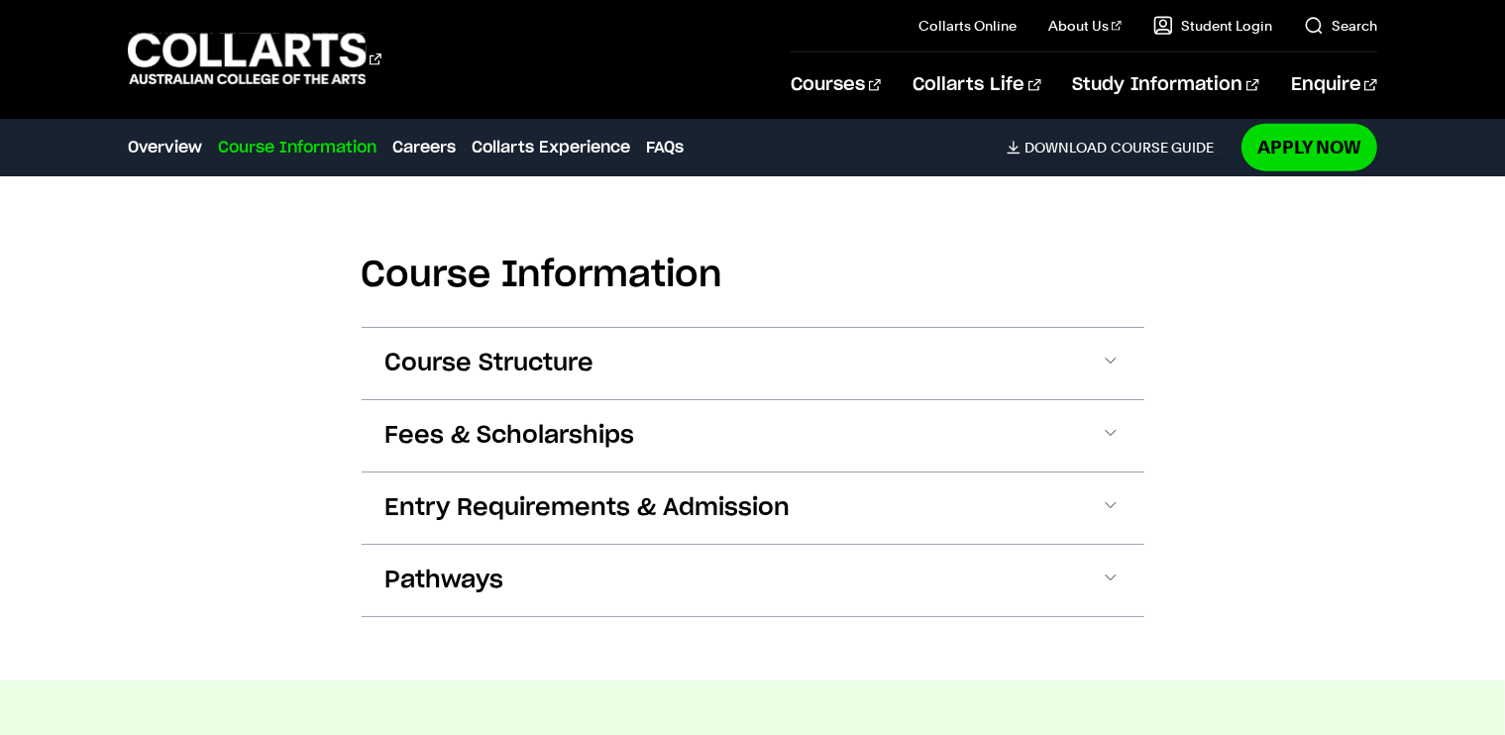
scroll to position [2445, 0]
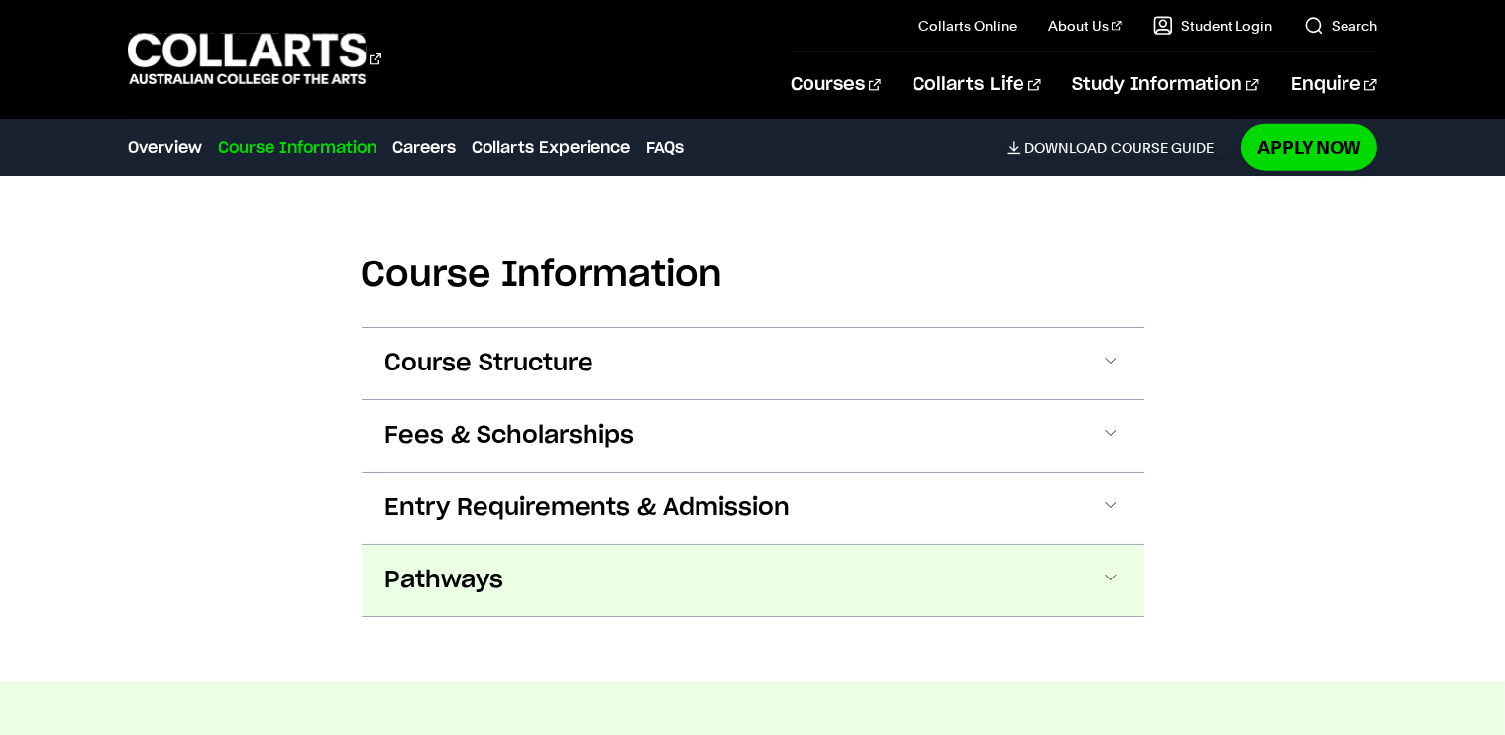
click at [448, 565] on span "Pathways" at bounding box center [444, 581] width 119 height 32
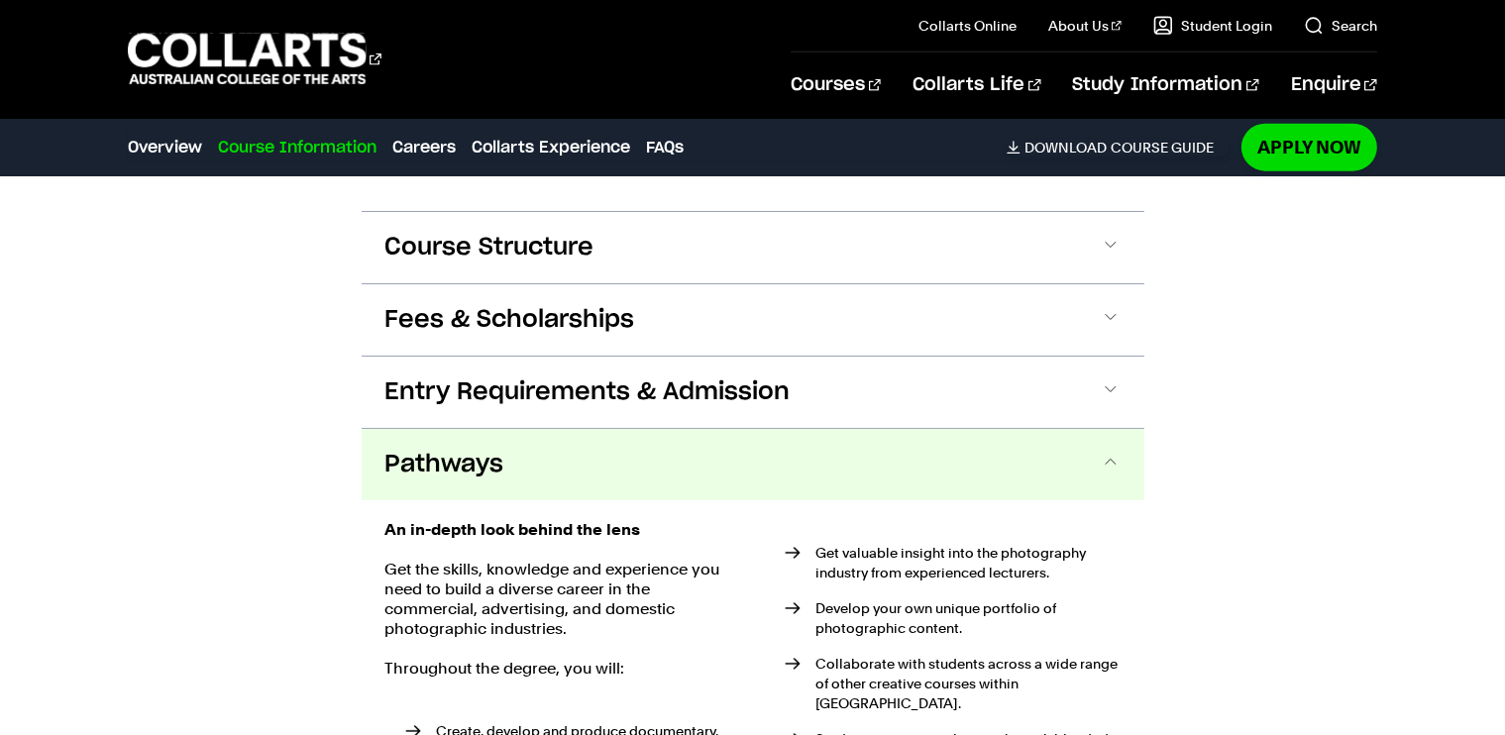
scroll to position [2559, 0]
click at [429, 450] on span "Pathways" at bounding box center [444, 466] width 119 height 32
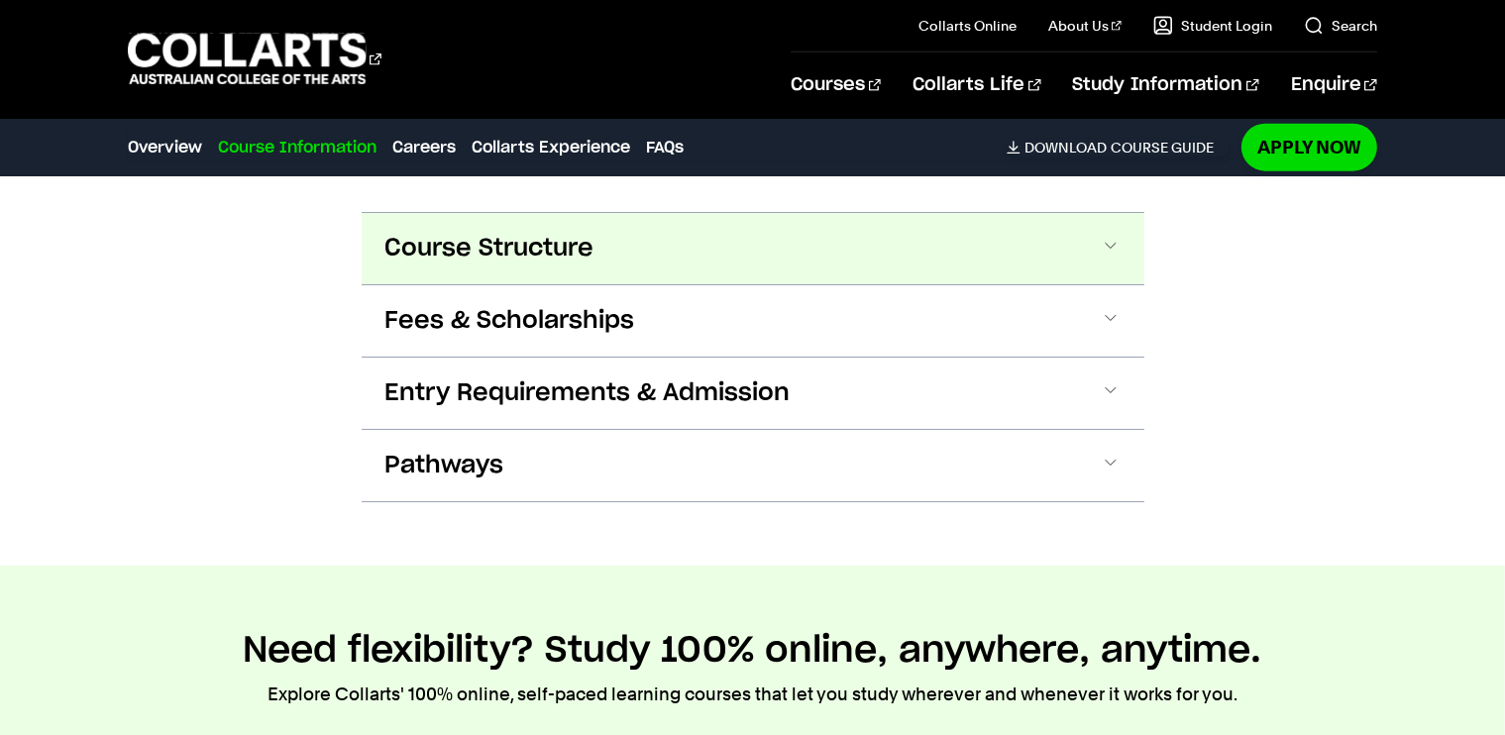
click at [442, 233] on span "Course Structure" at bounding box center [489, 249] width 209 height 32
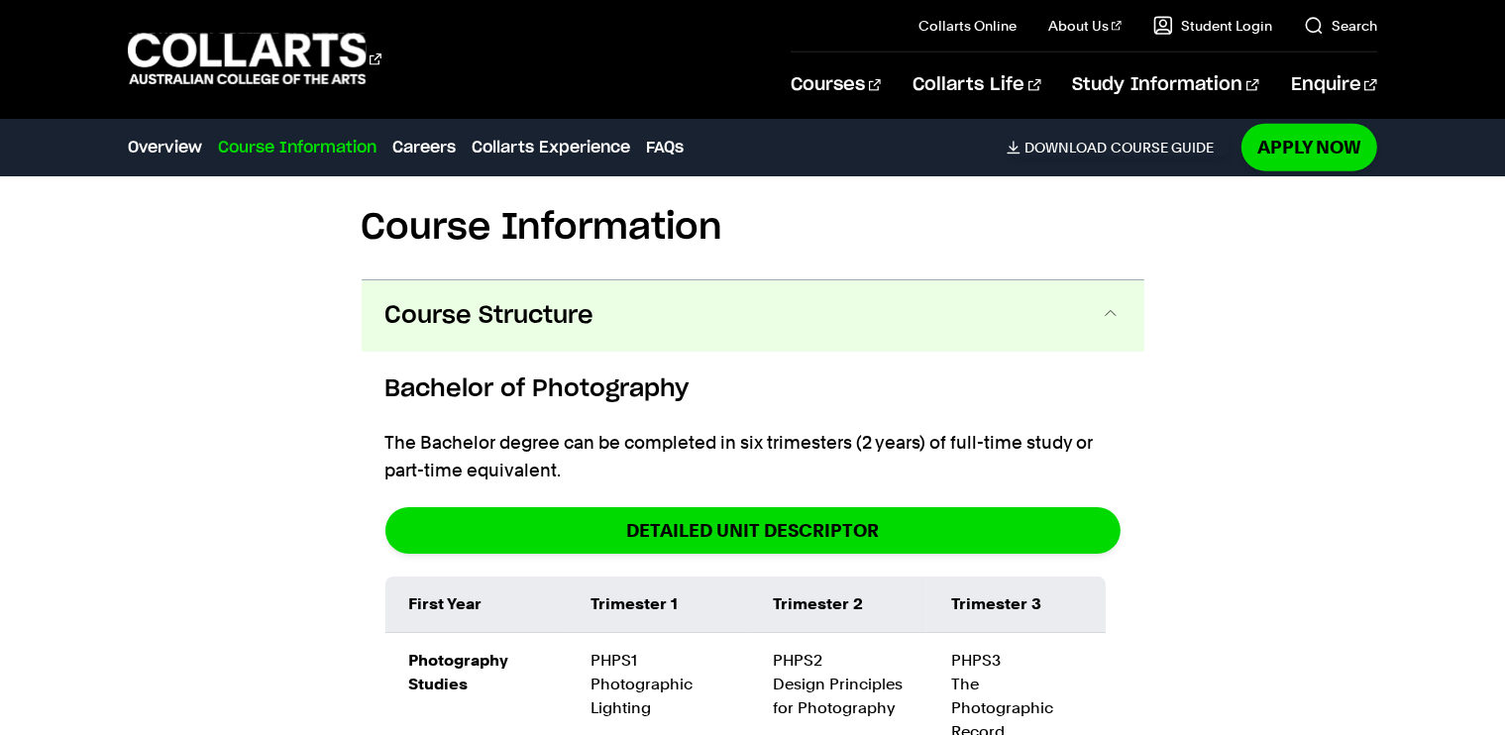
scroll to position [2492, 0]
click at [479, 303] on button "Course Structure" at bounding box center [753, 315] width 783 height 71
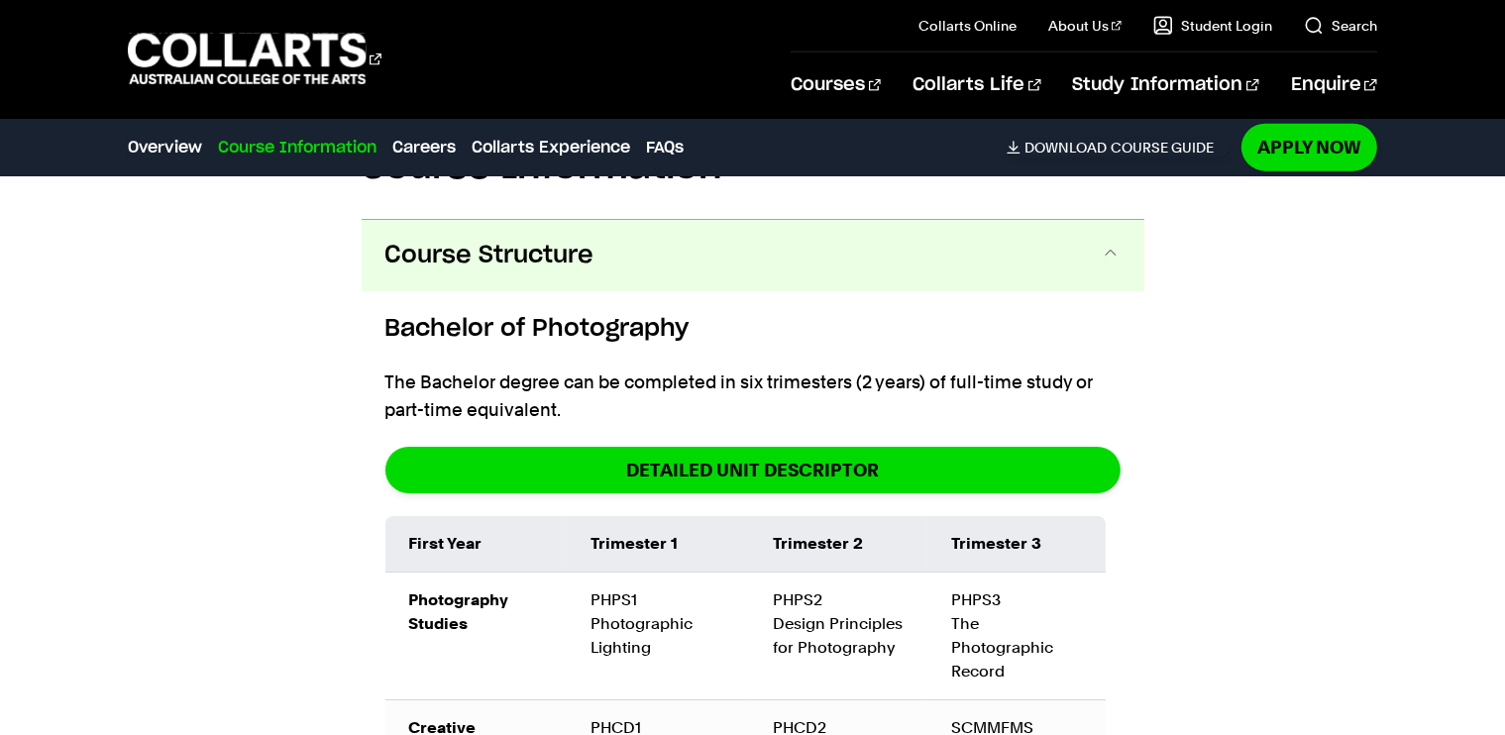
click at [451, 240] on span "Course Structure" at bounding box center [489, 256] width 209 height 32
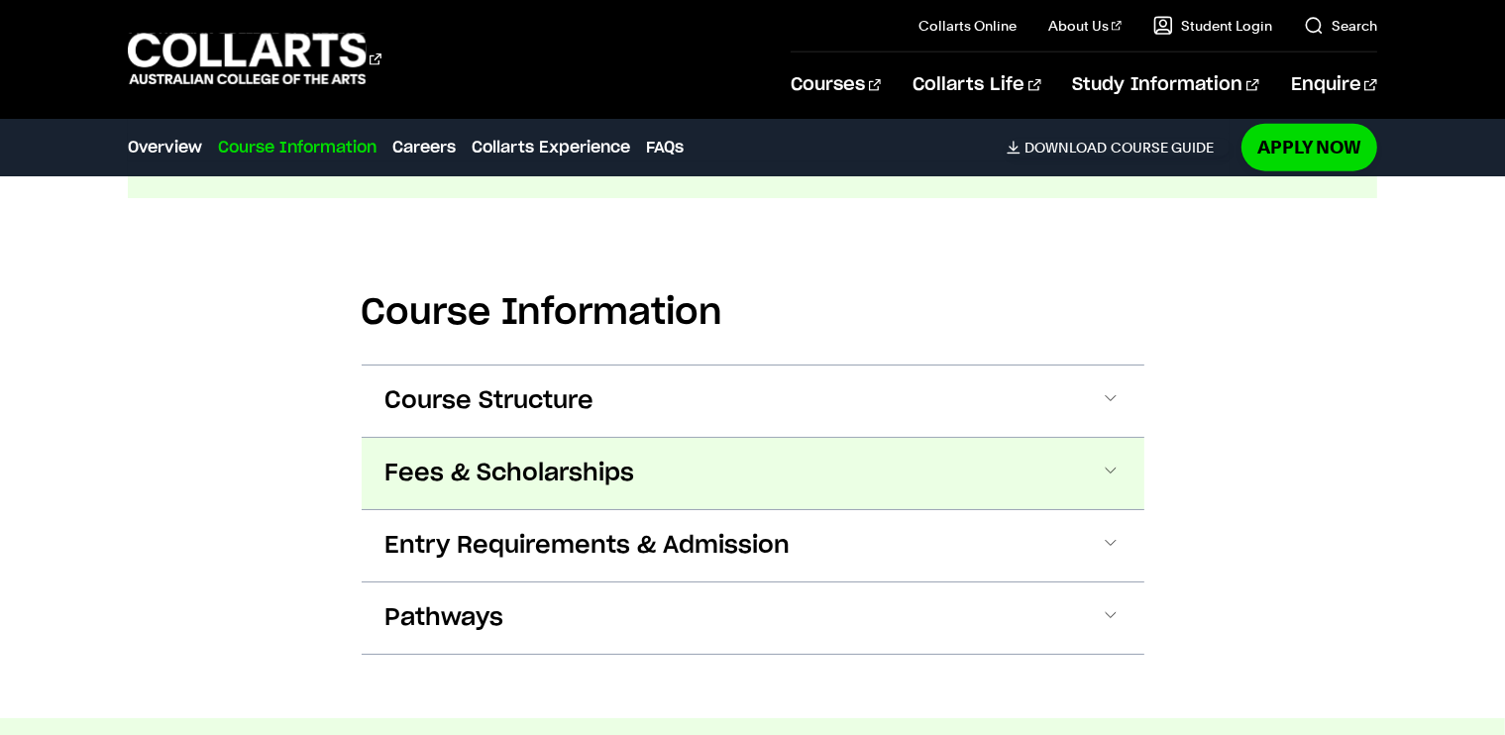
scroll to position [2369, 0]
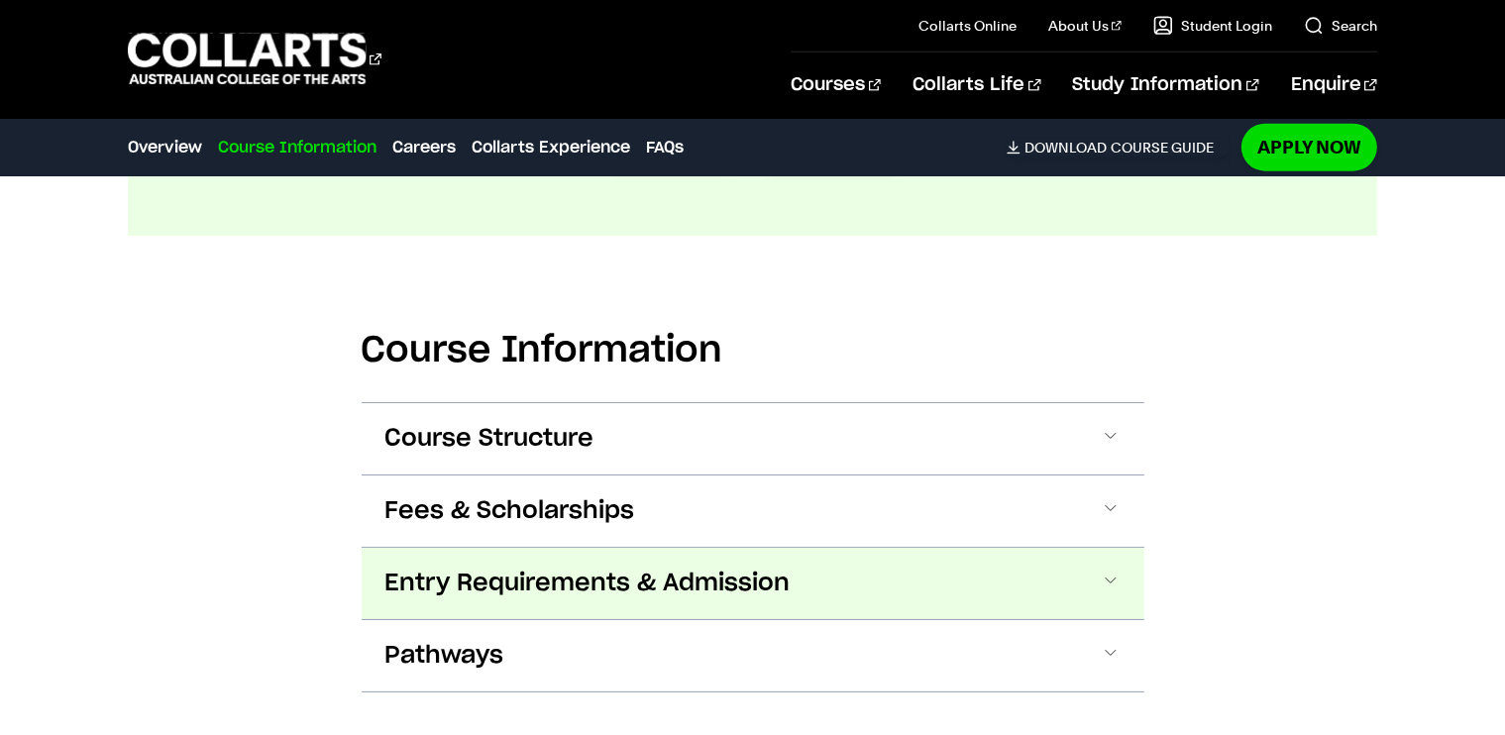
click at [503, 559] on button "Entry Requirements & Admission" at bounding box center [753, 583] width 783 height 71
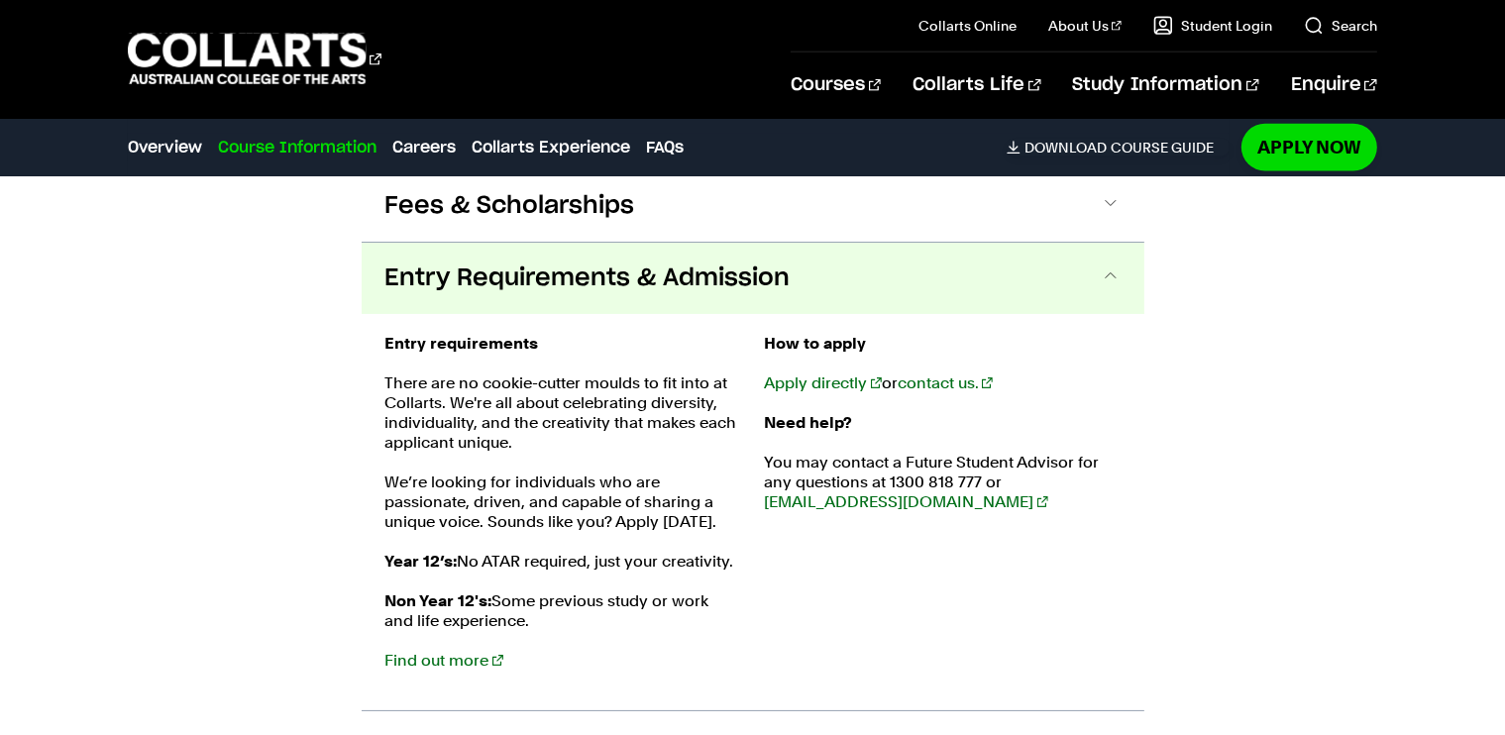
scroll to position [2697, 0]
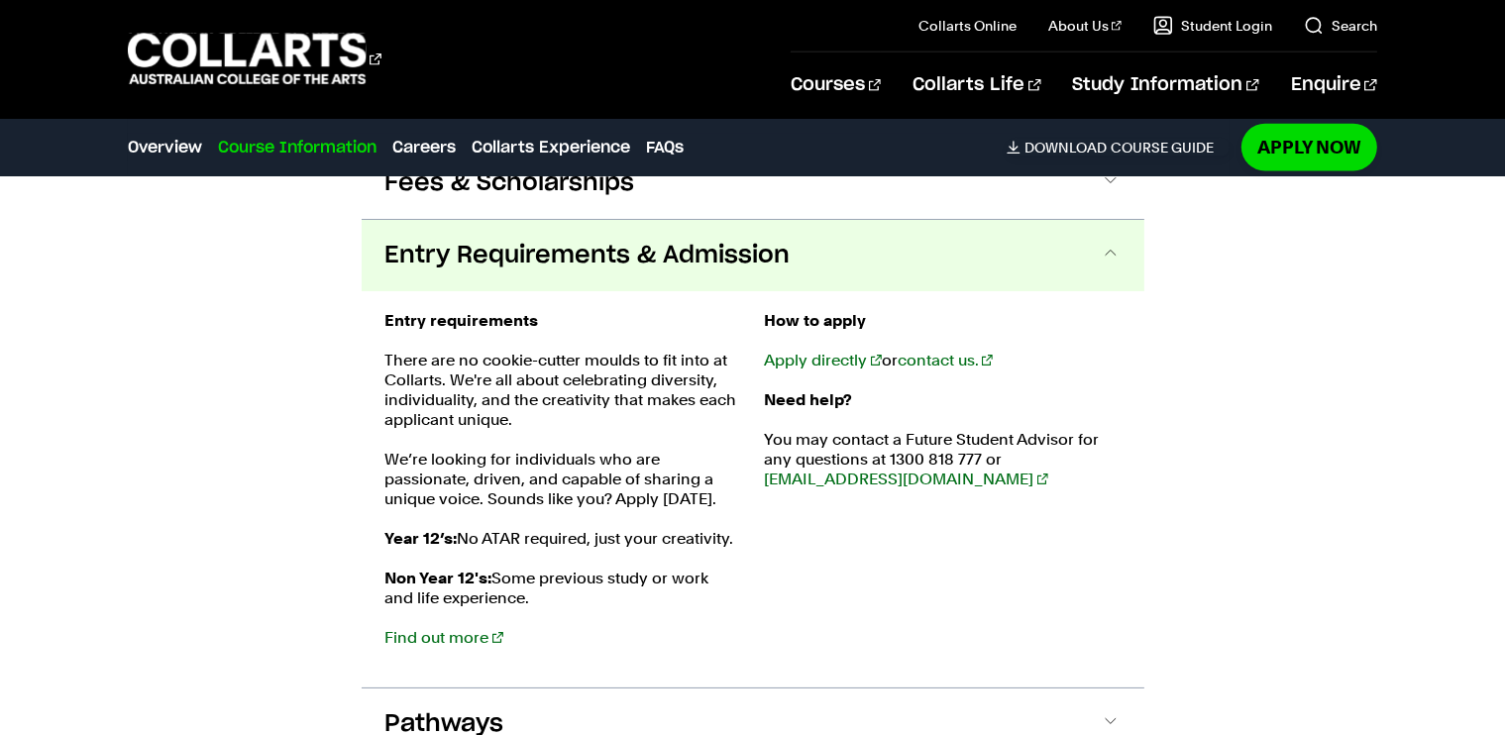
click at [456, 240] on button "Entry Requirements & Admission" at bounding box center [753, 255] width 783 height 71
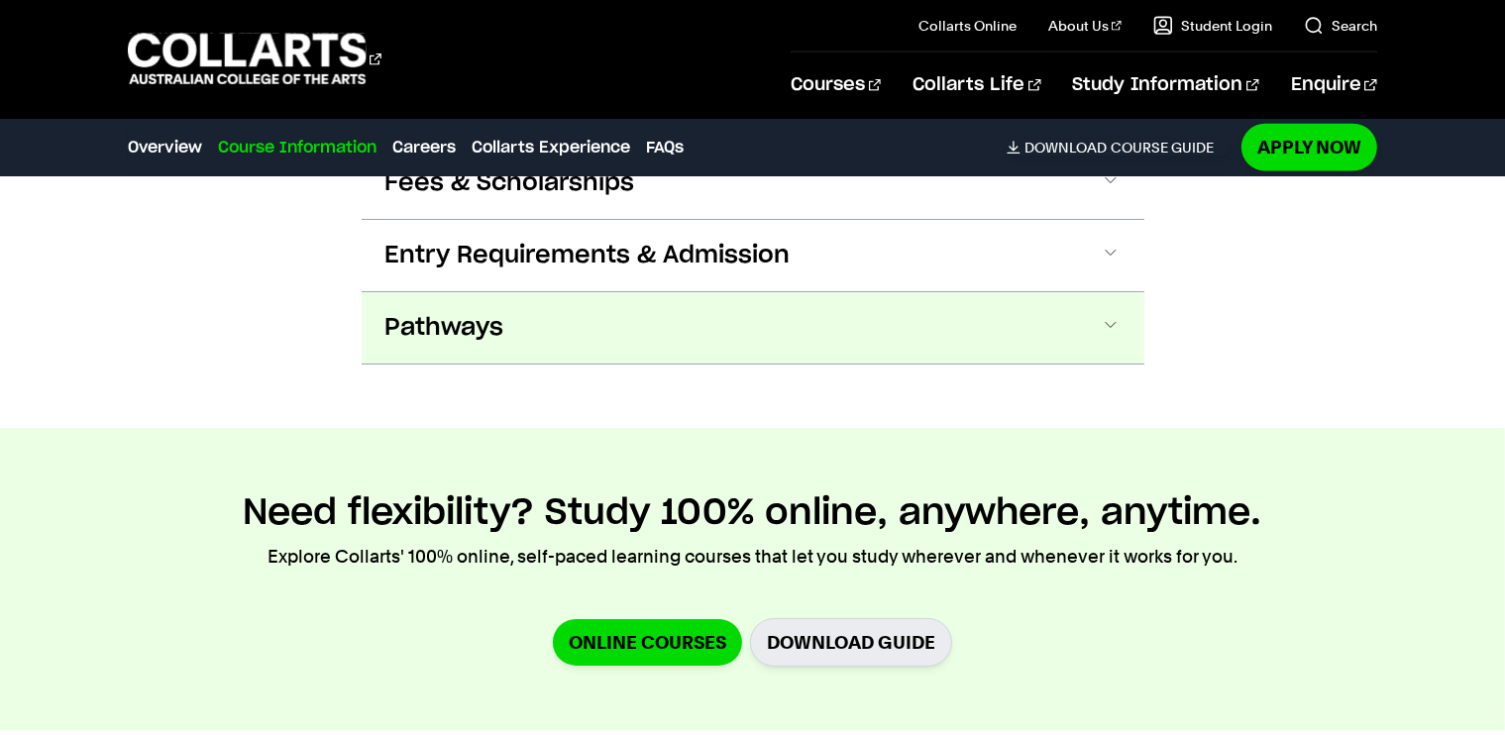
click at [432, 292] on button "Pathways" at bounding box center [753, 327] width 783 height 71
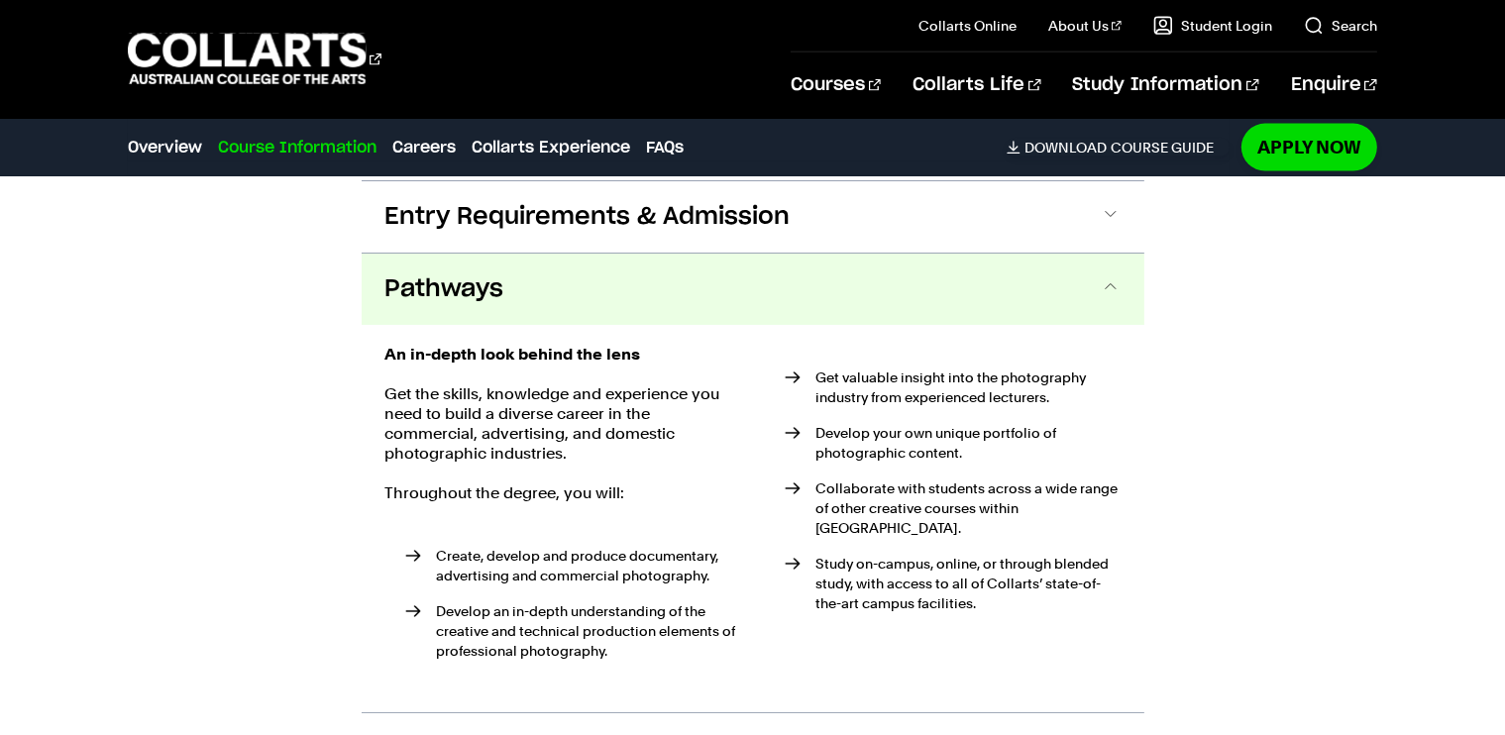
scroll to position [2769, 0]
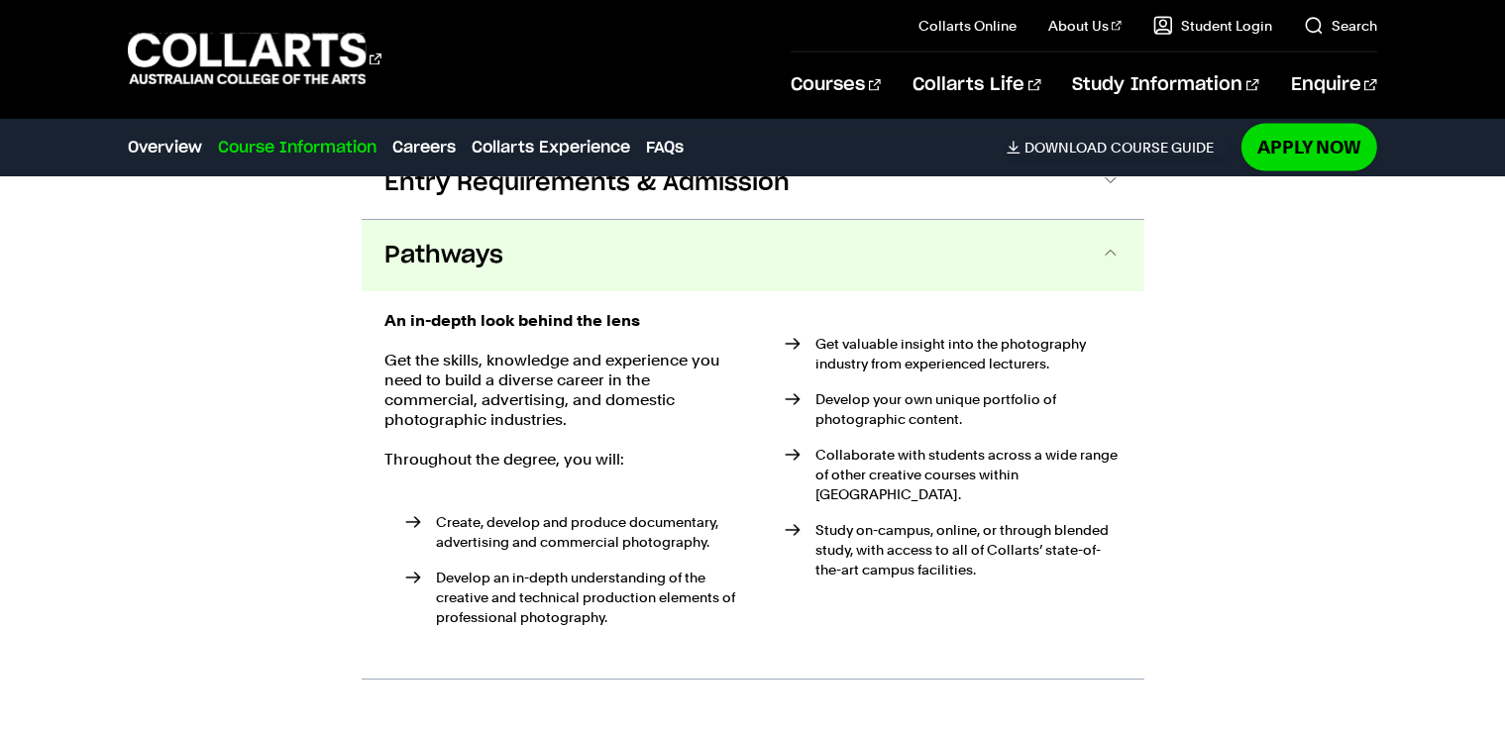
click at [456, 235] on button "Pathways" at bounding box center [753, 255] width 783 height 71
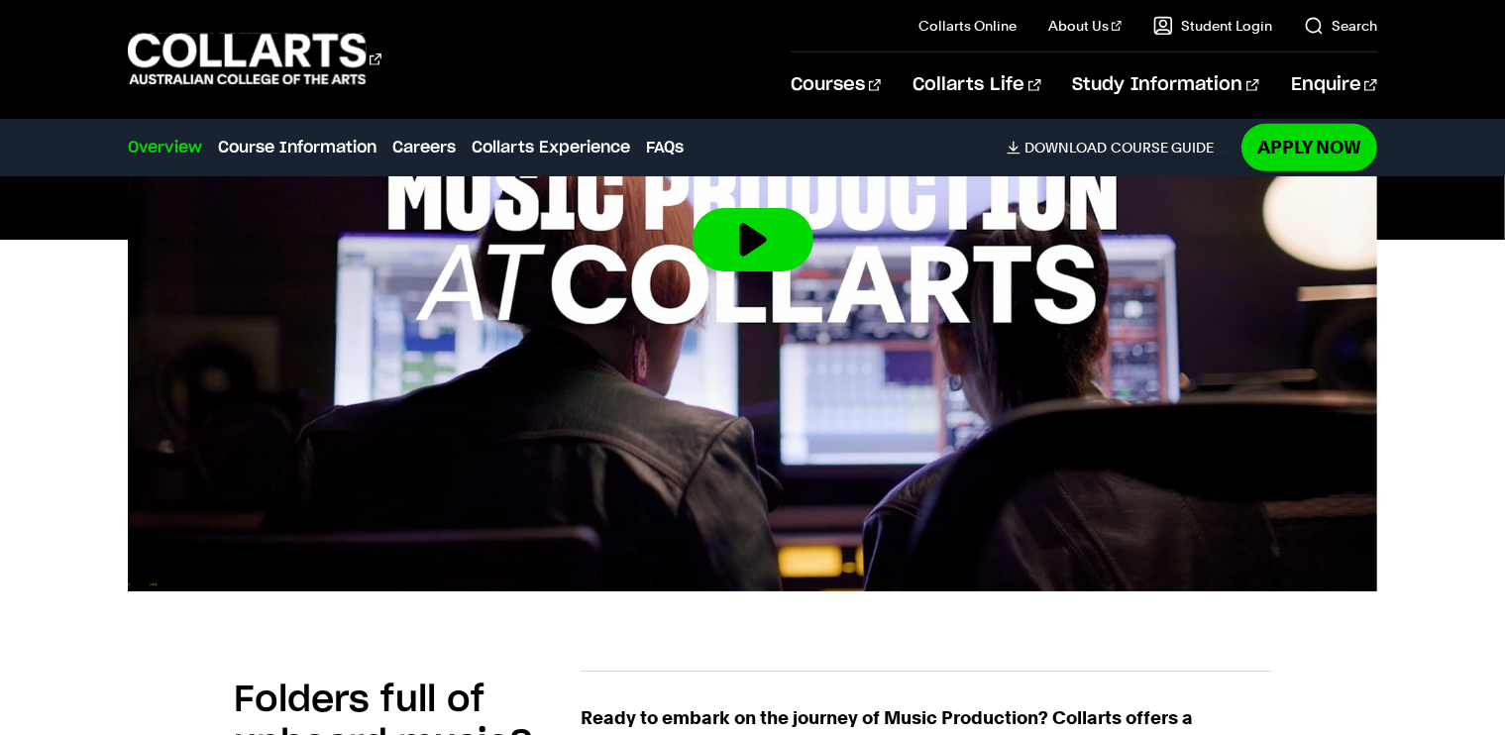
scroll to position [931, 0]
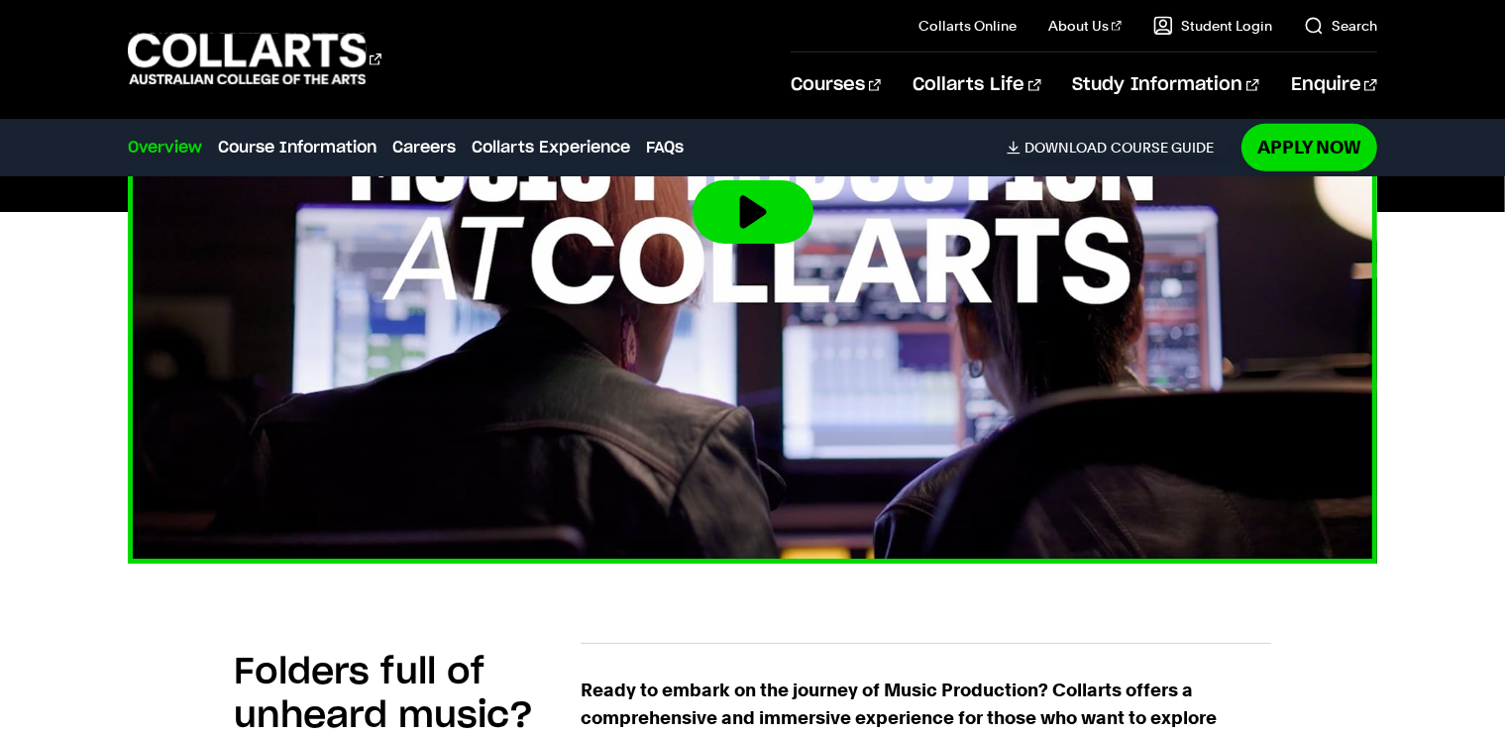
click at [602, 359] on img at bounding box center [752, 212] width 1374 height 773
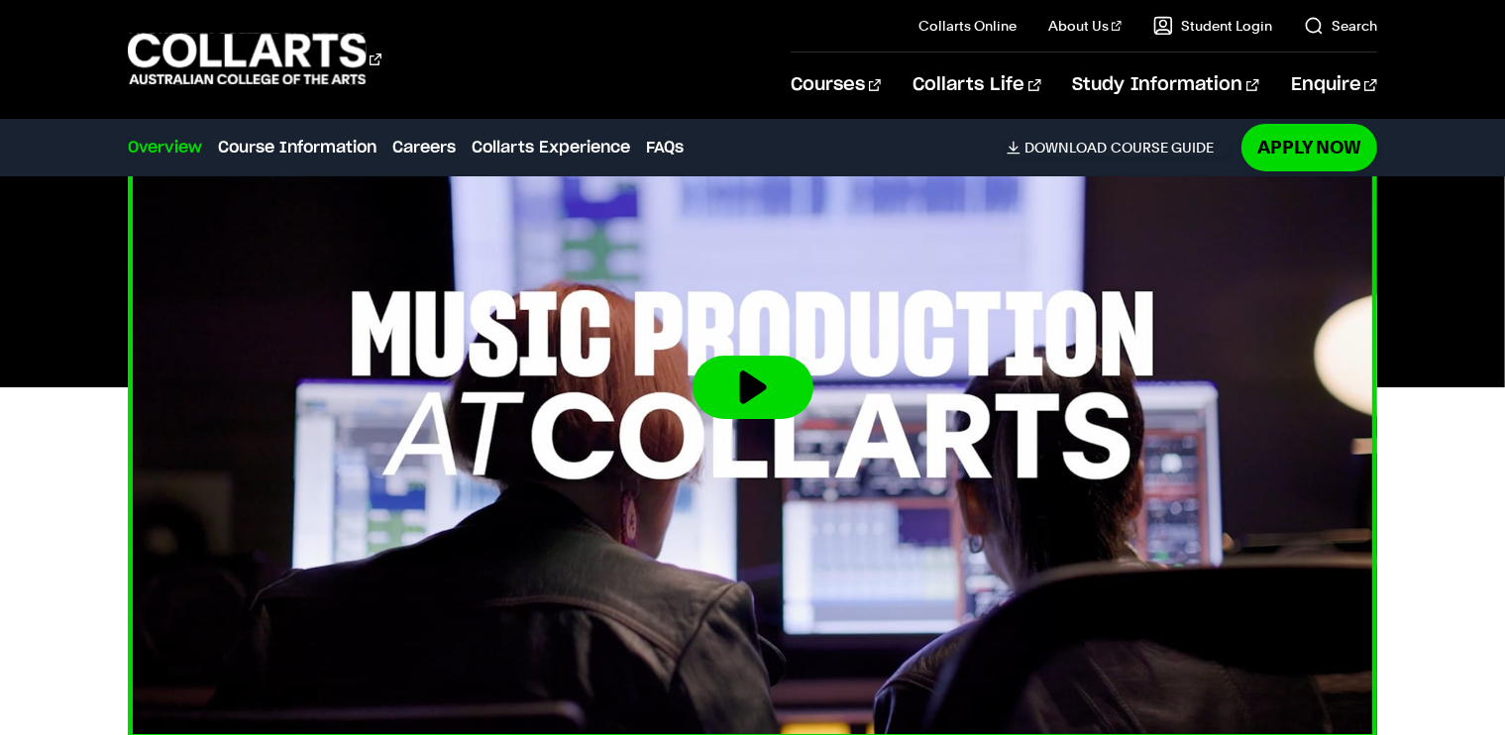
click at [765, 381] on button at bounding box center [752, 387] width 121 height 63
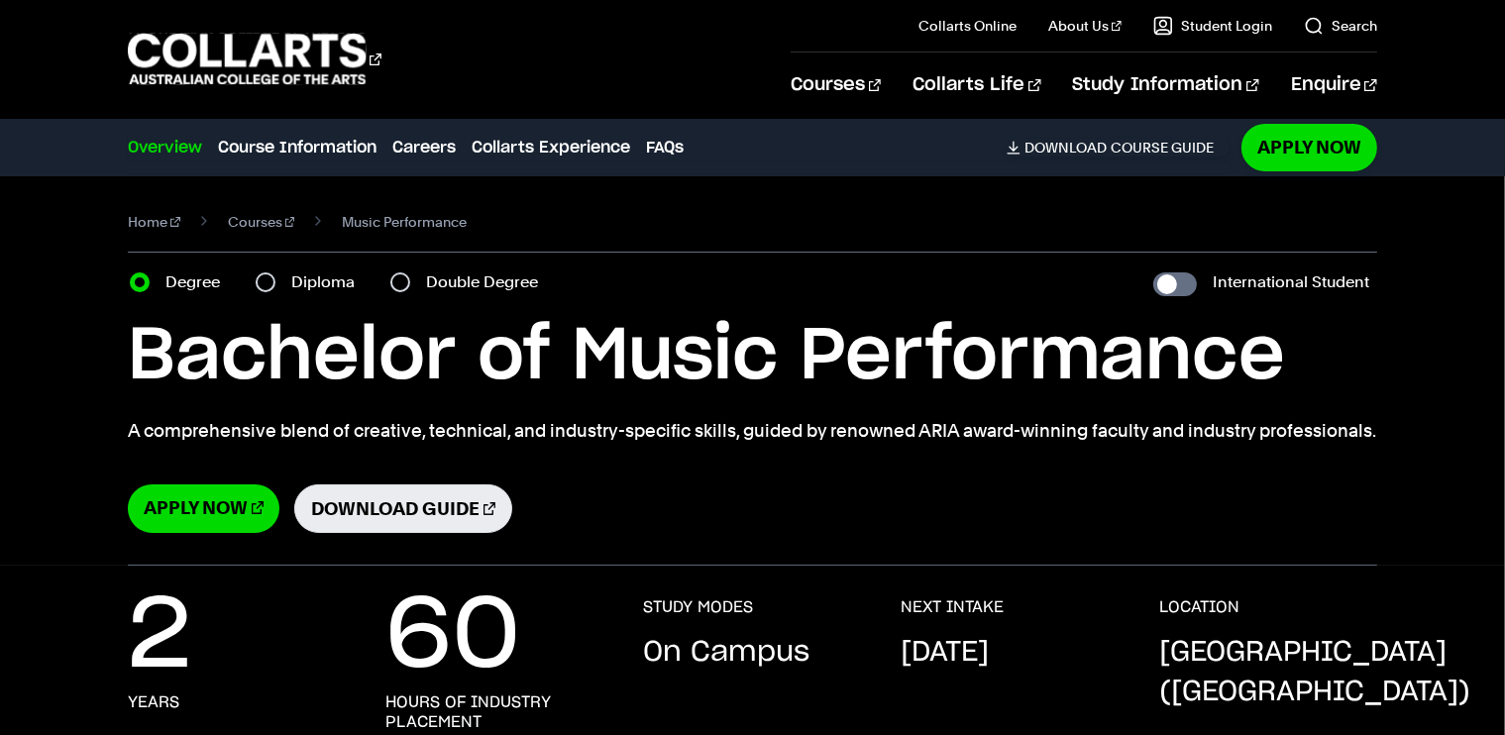
click at [412, 282] on div "Double Degree" at bounding box center [469, 282] width 159 height 28
click at [405, 280] on input "Double Degree" at bounding box center [400, 282] width 20 height 20
radio input "true"
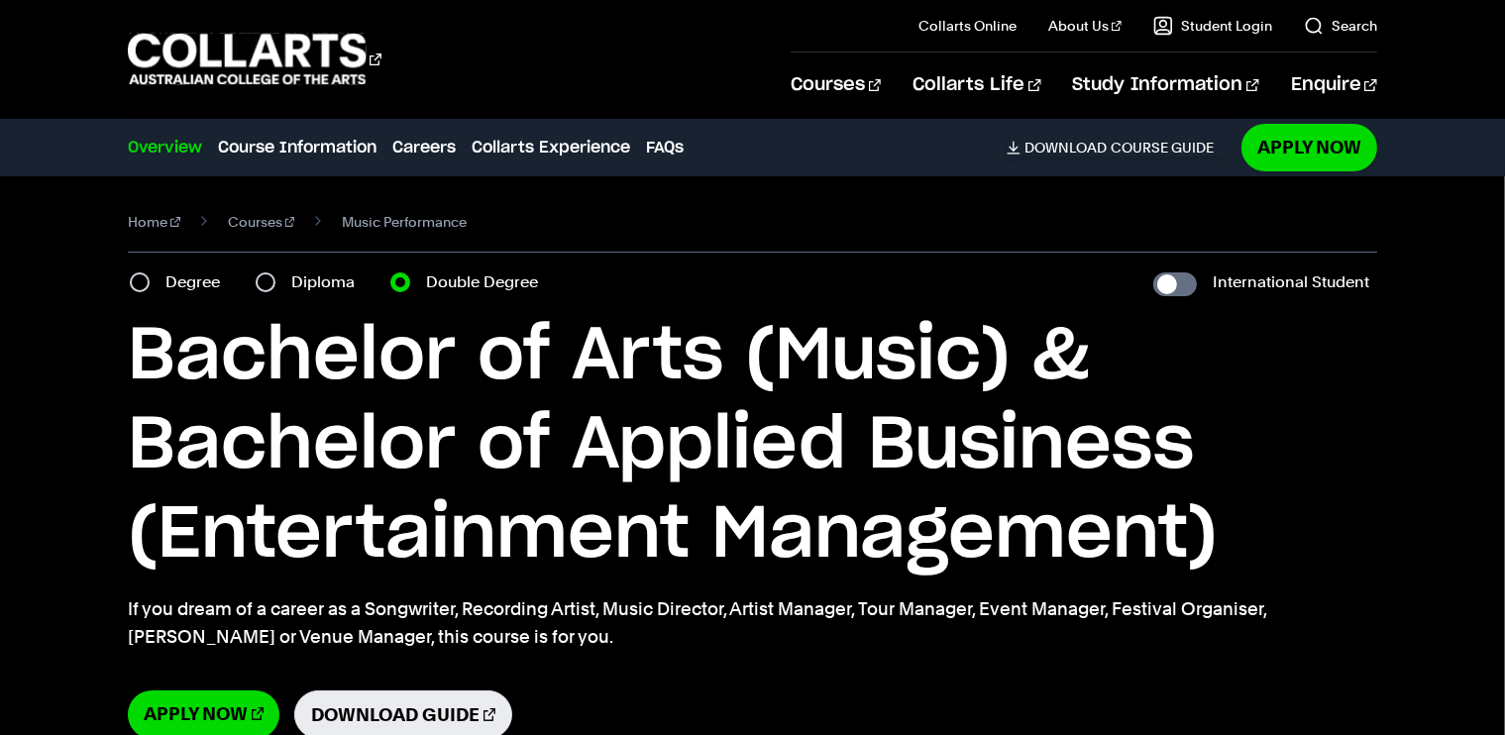
click at [141, 292] on div "Degree" at bounding box center [181, 282] width 102 height 28
click at [135, 285] on input "Degree" at bounding box center [140, 282] width 20 height 20
radio input "true"
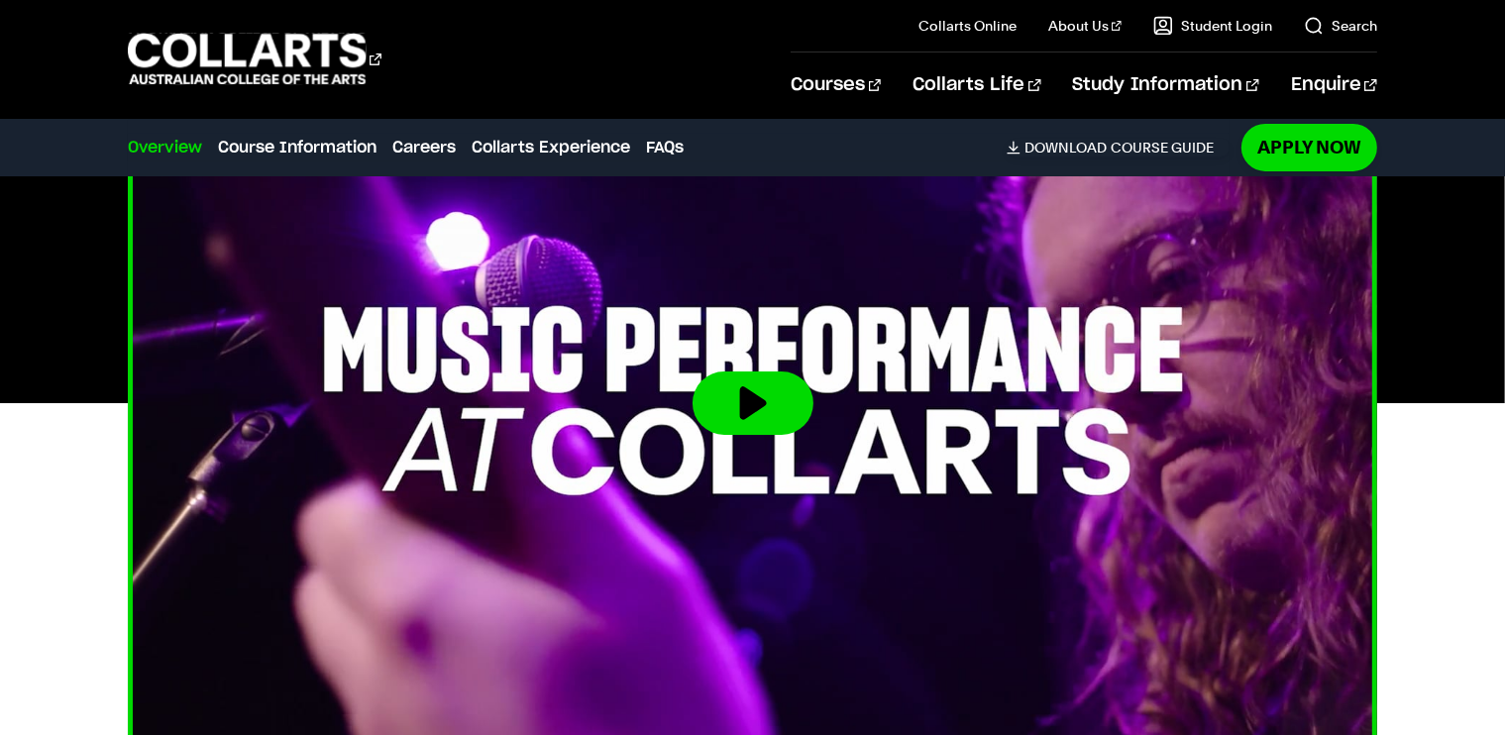
scroll to position [715, 0]
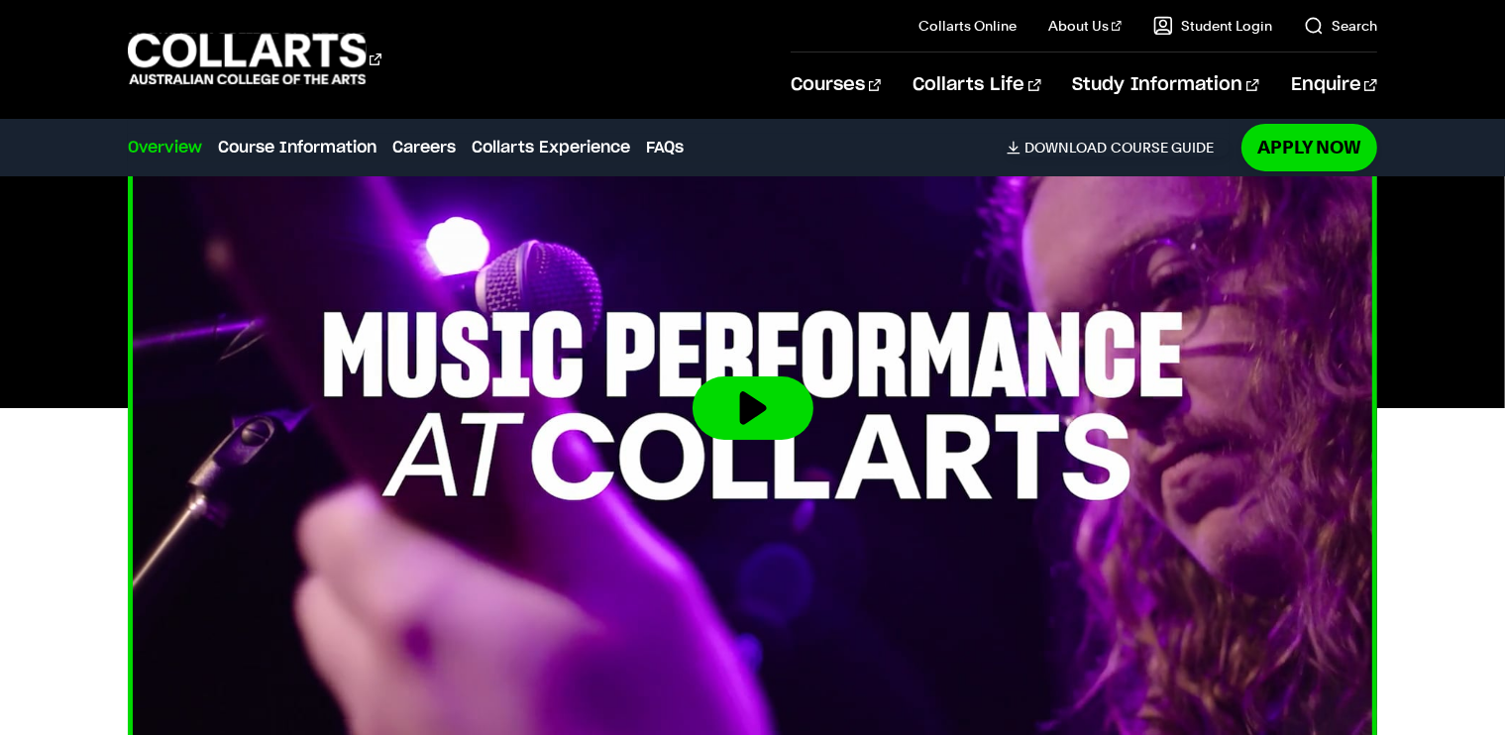
click at [709, 411] on button at bounding box center [752, 407] width 121 height 63
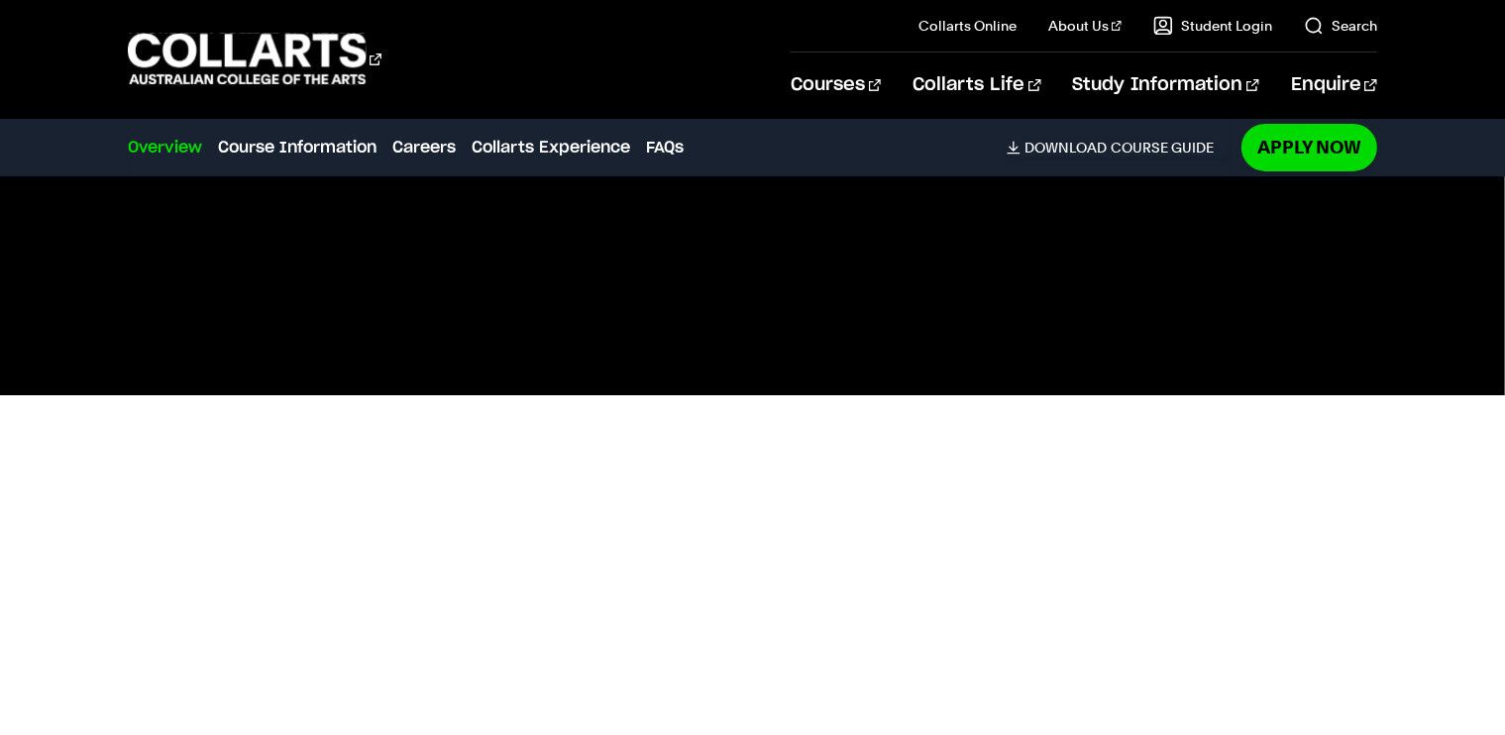
scroll to position [729, 0]
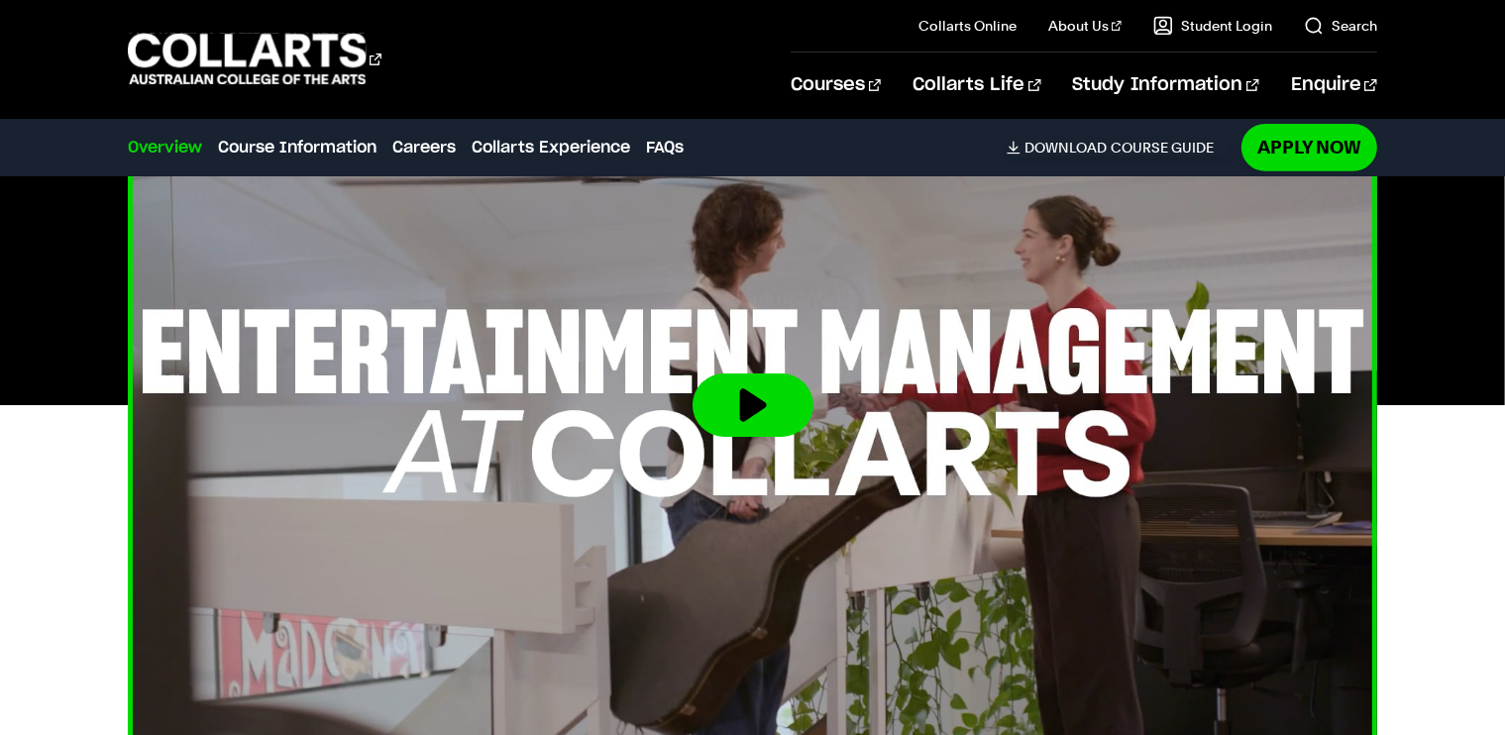
scroll to position [824, 0]
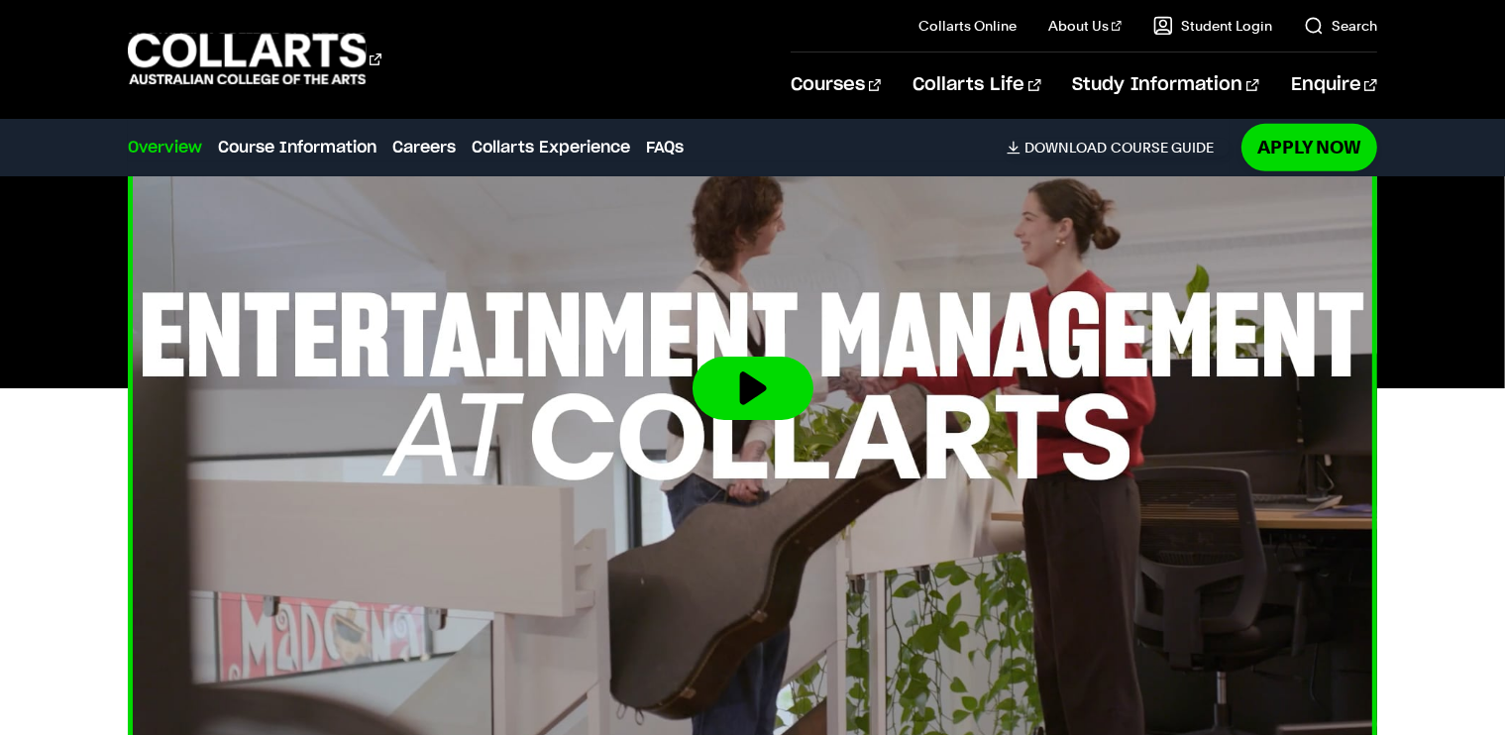
click at [758, 378] on button at bounding box center [752, 388] width 121 height 63
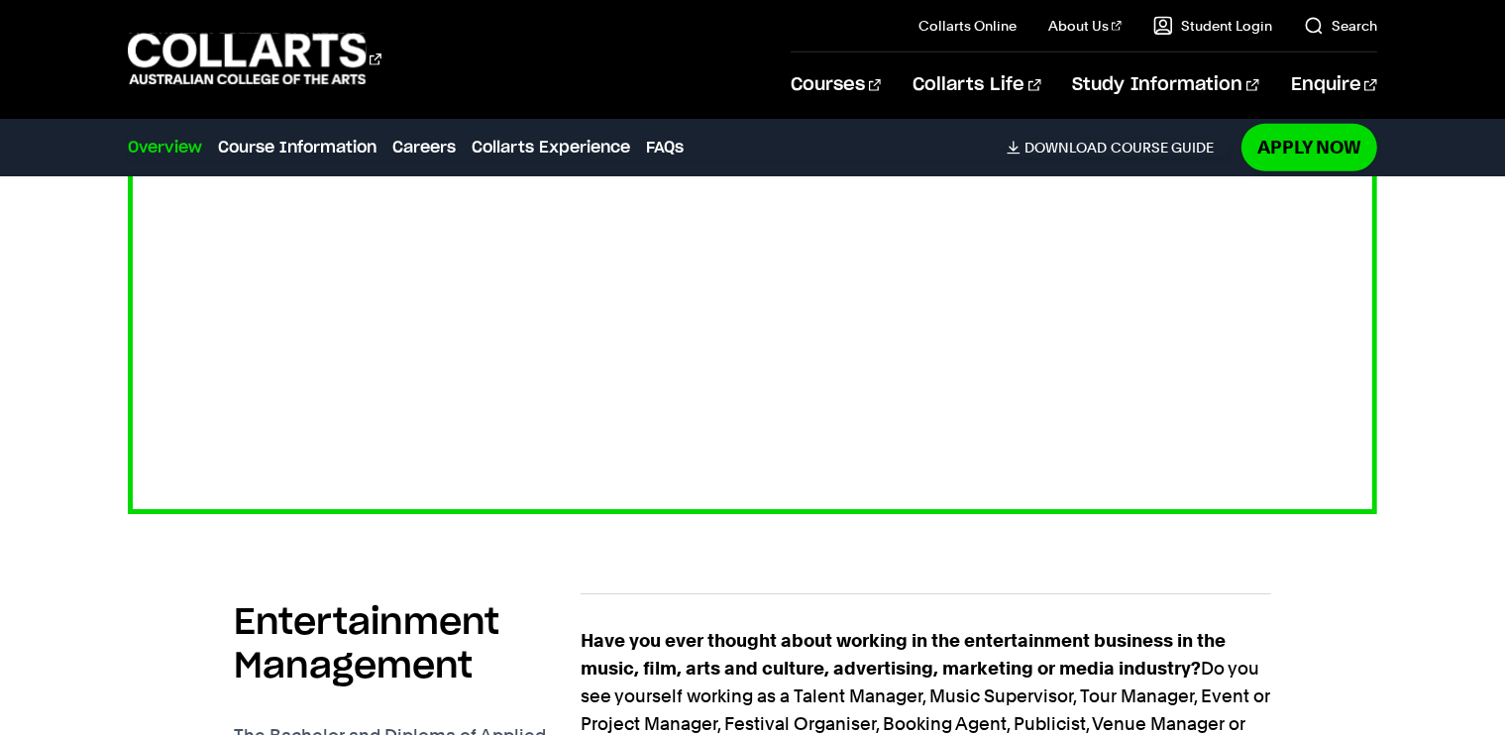
scroll to position [1050, 0]
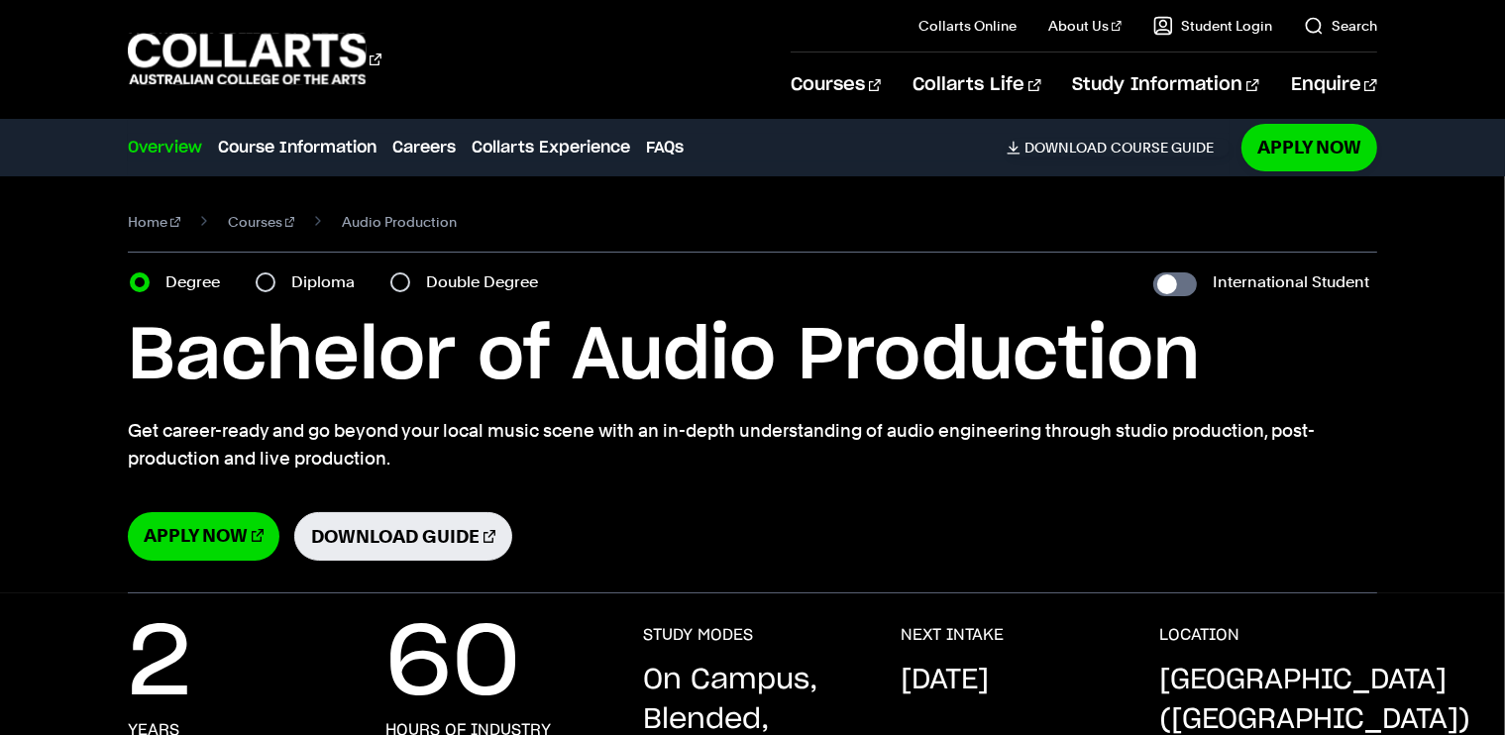
click at [412, 284] on div "Double Degree" at bounding box center [469, 282] width 159 height 28
click at [400, 281] on input "Double Degree" at bounding box center [400, 282] width 20 height 20
radio input "true"
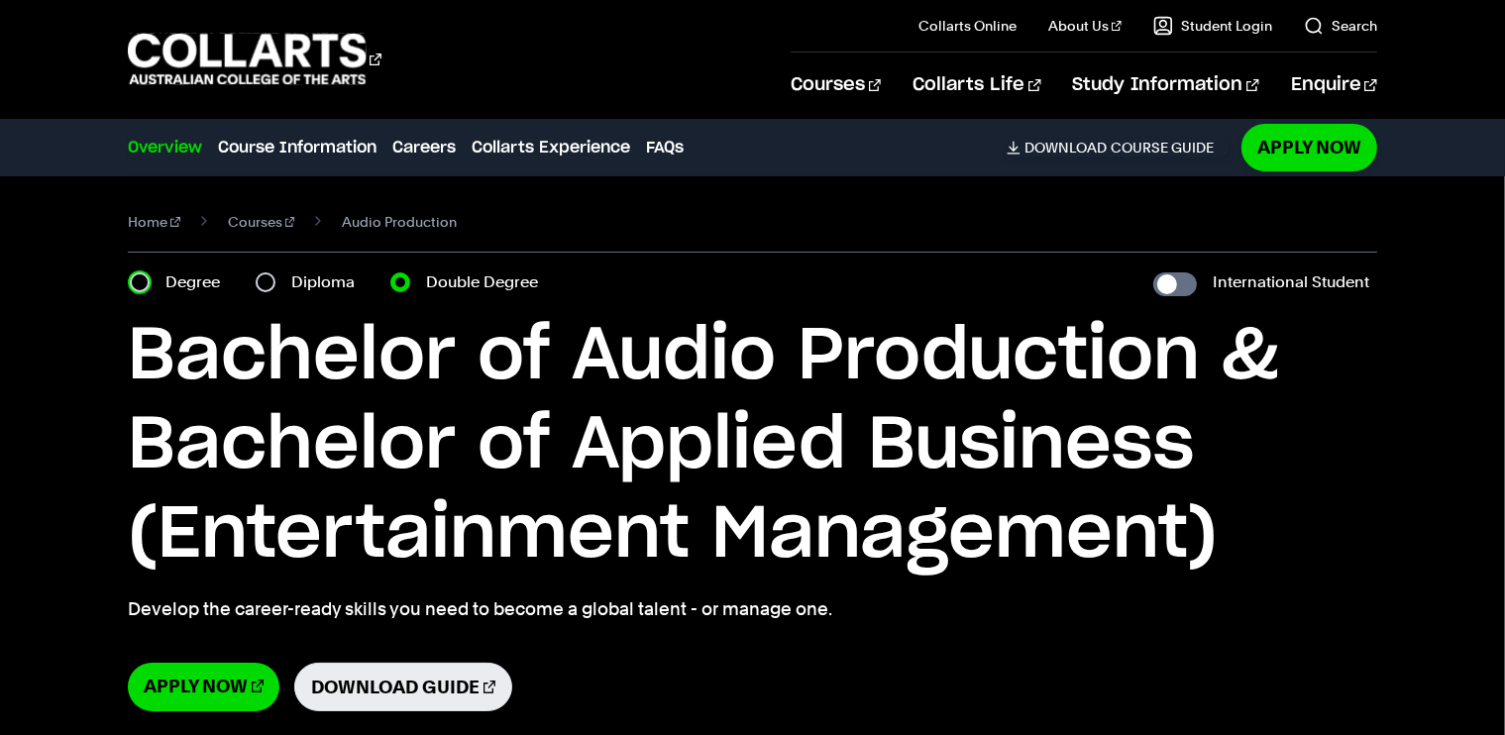
click at [141, 285] on input "Degree" at bounding box center [140, 282] width 20 height 20
radio input "true"
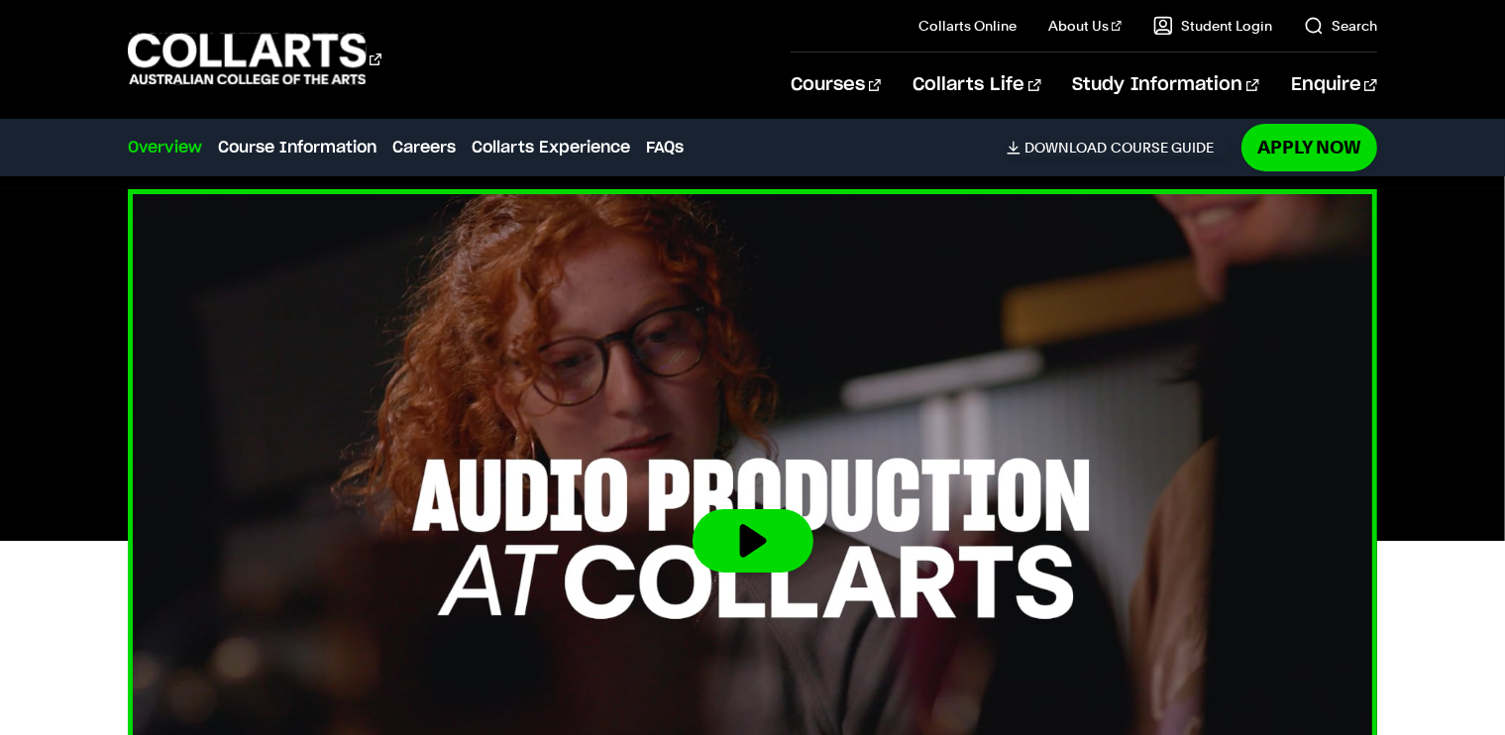
click at [757, 492] on img at bounding box center [752, 541] width 1374 height 773
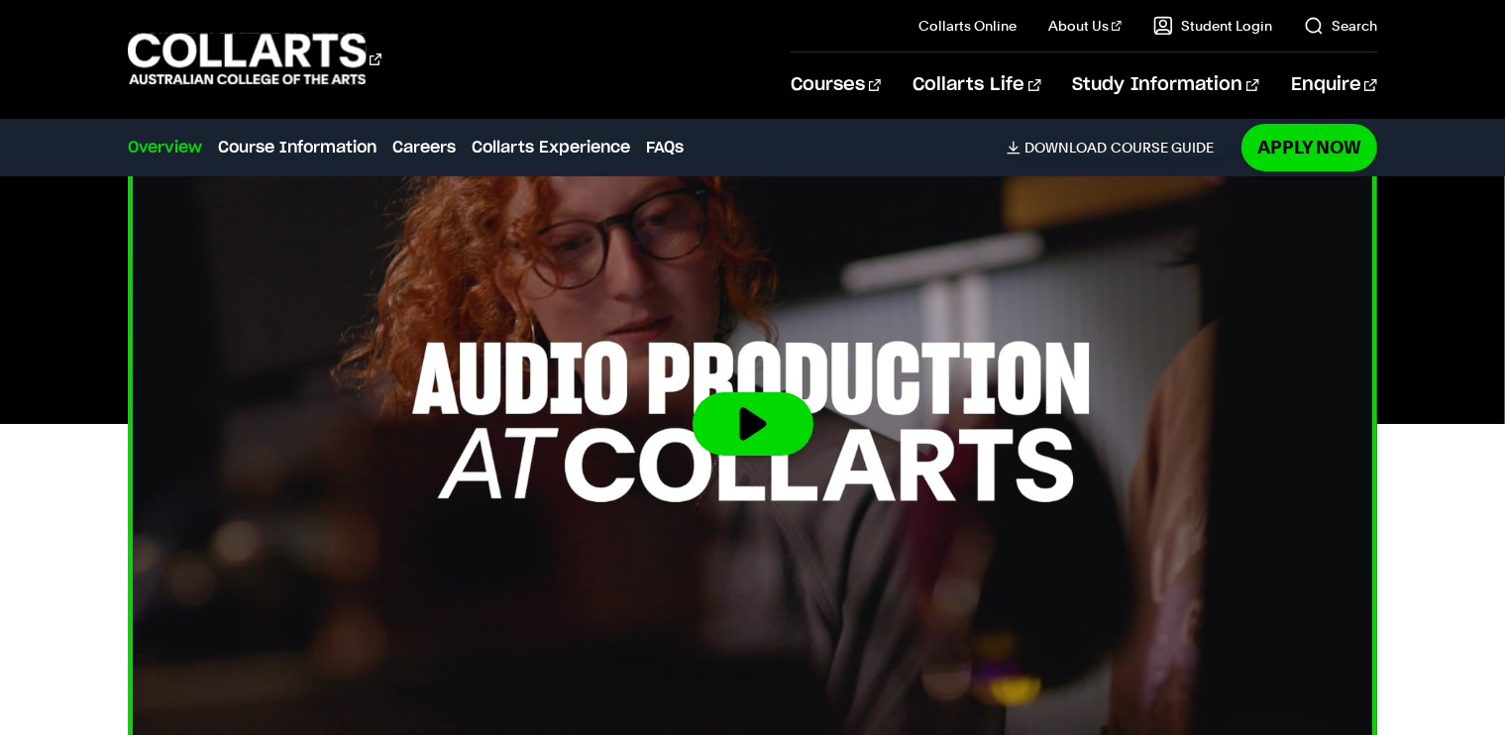
scroll to position [763, 0]
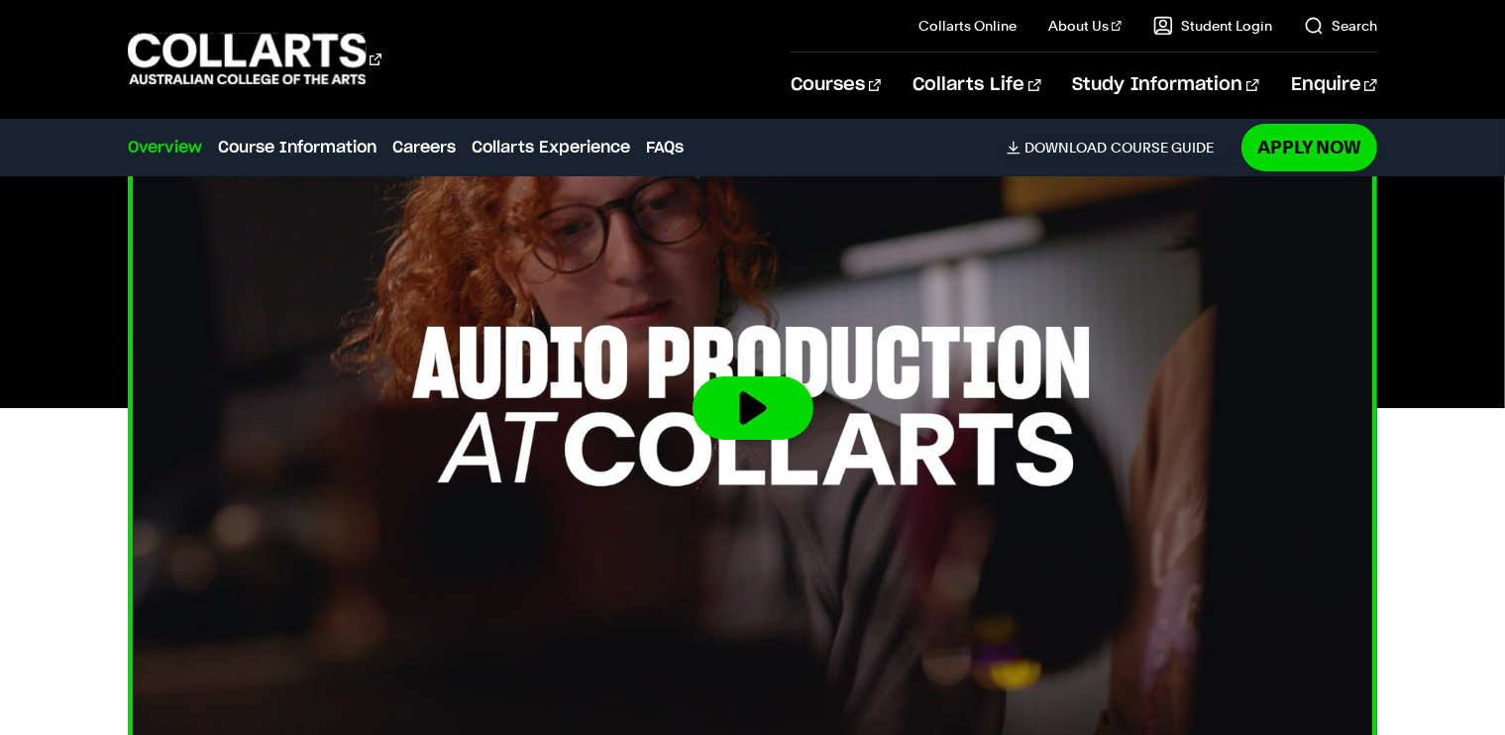
click at [759, 439] on img at bounding box center [752, 408] width 1374 height 773
click at [761, 433] on button at bounding box center [752, 407] width 121 height 63
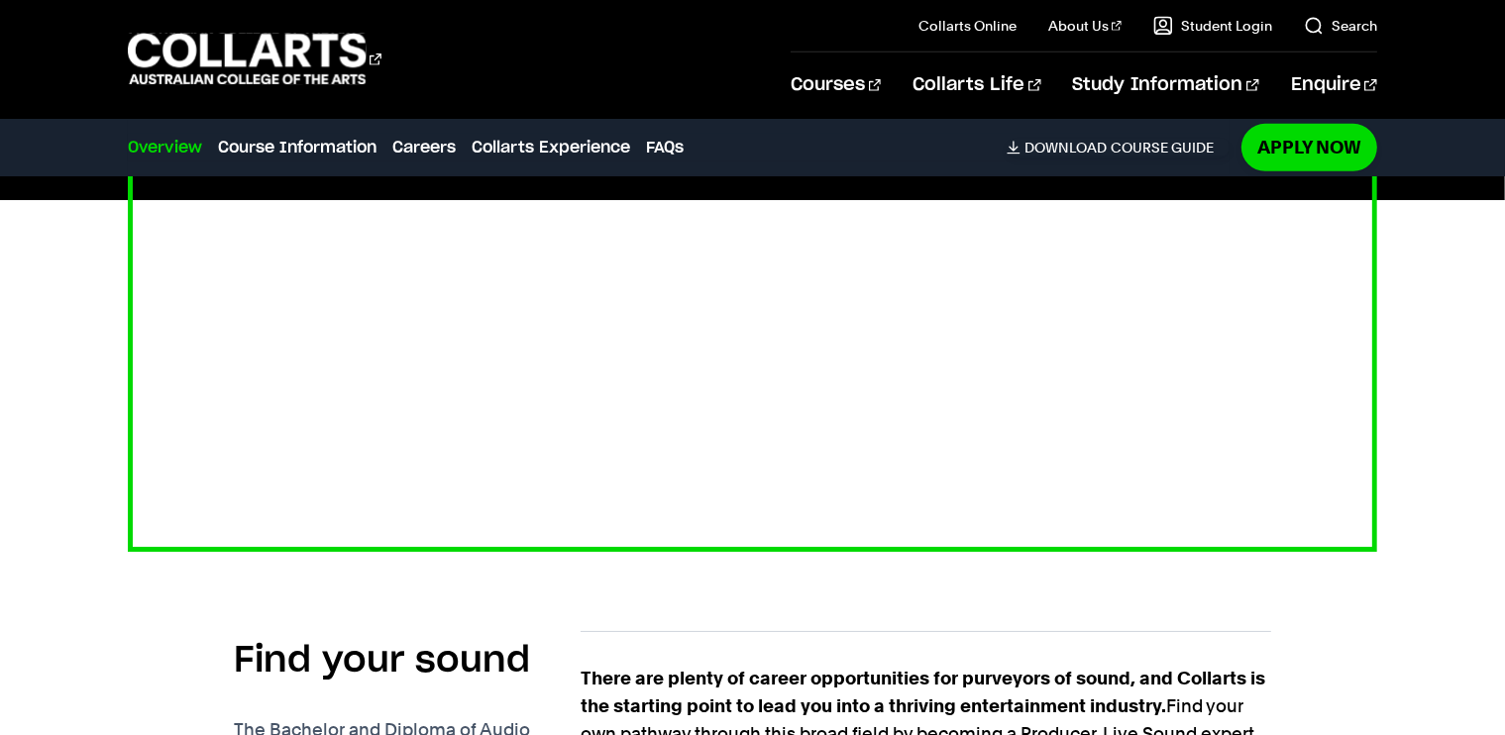
scroll to position [973, 0]
